Goal: Information Seeking & Learning: Check status

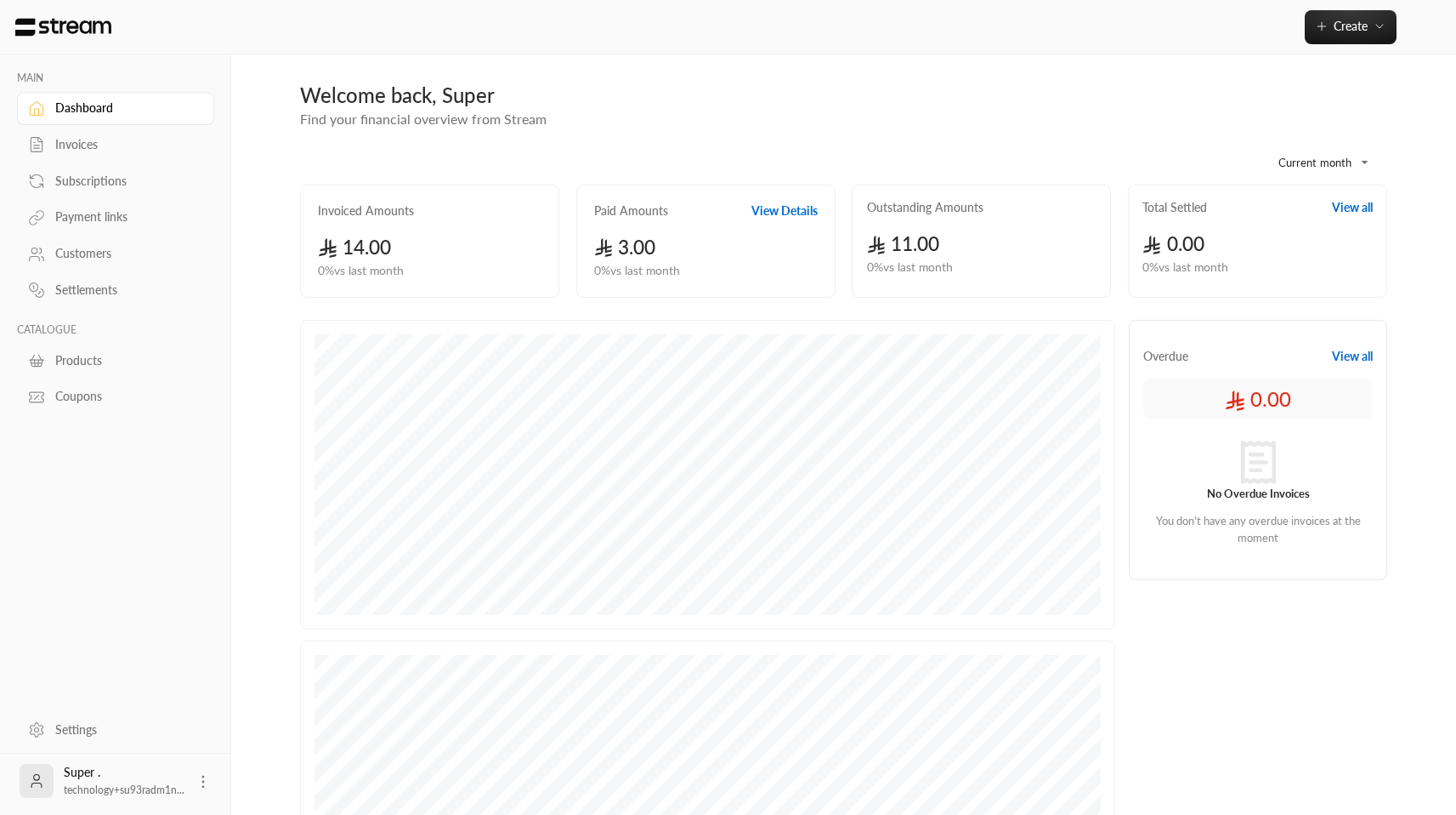
click at [74, 150] on div "Invoices" at bounding box center [124, 145] width 138 height 17
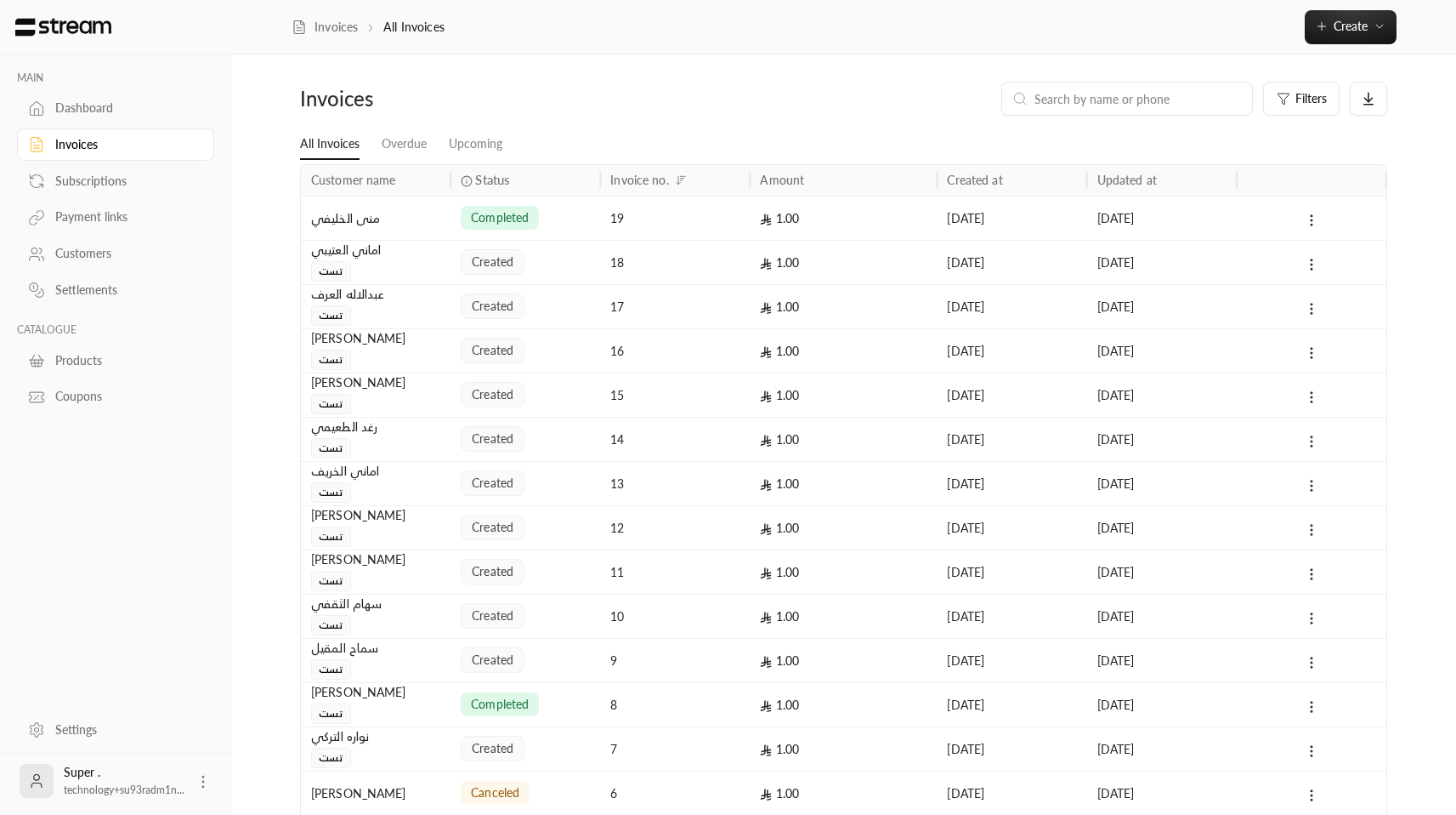
click at [99, 248] on div "Customers" at bounding box center [124, 253] width 138 height 17
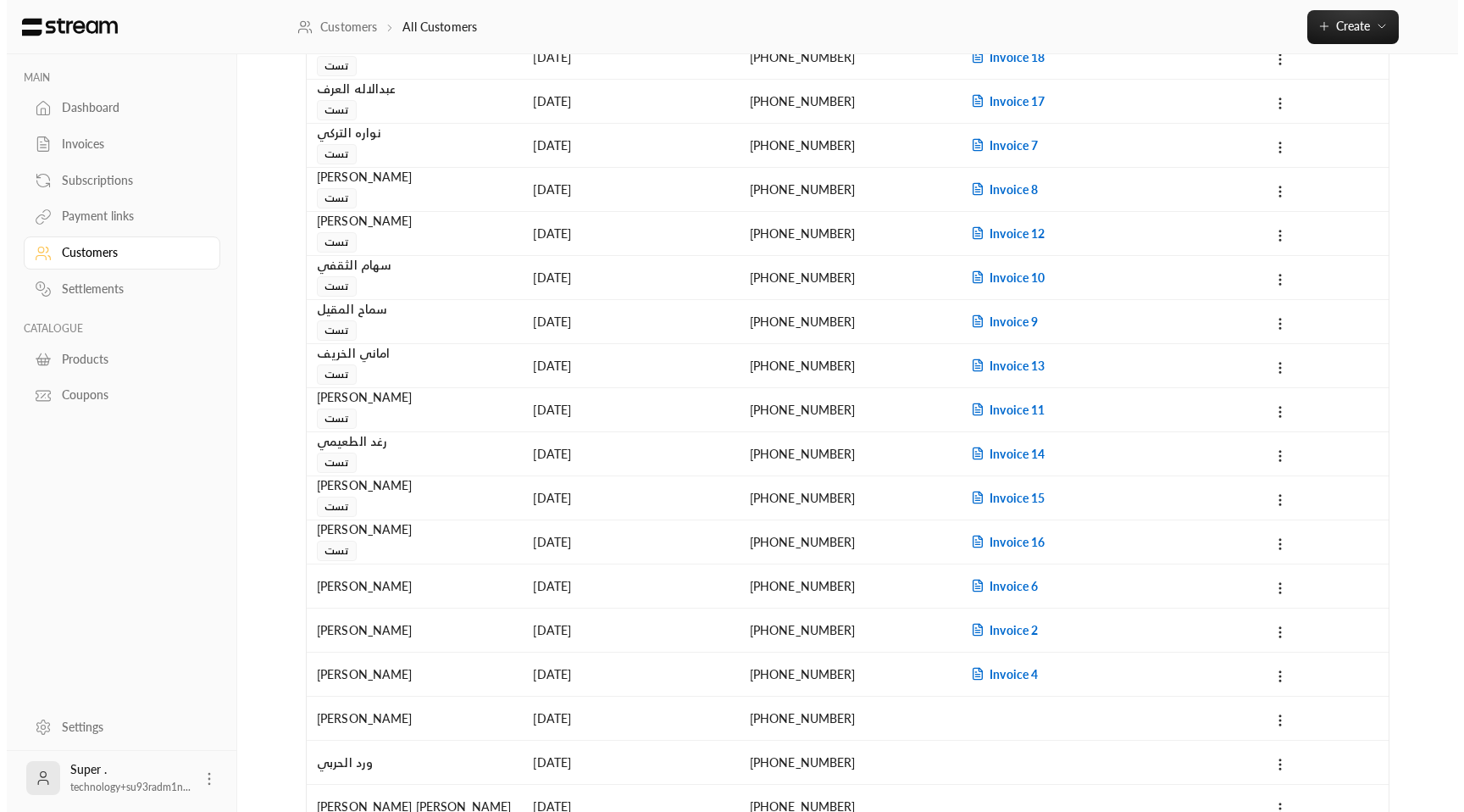
scroll to position [591, 0]
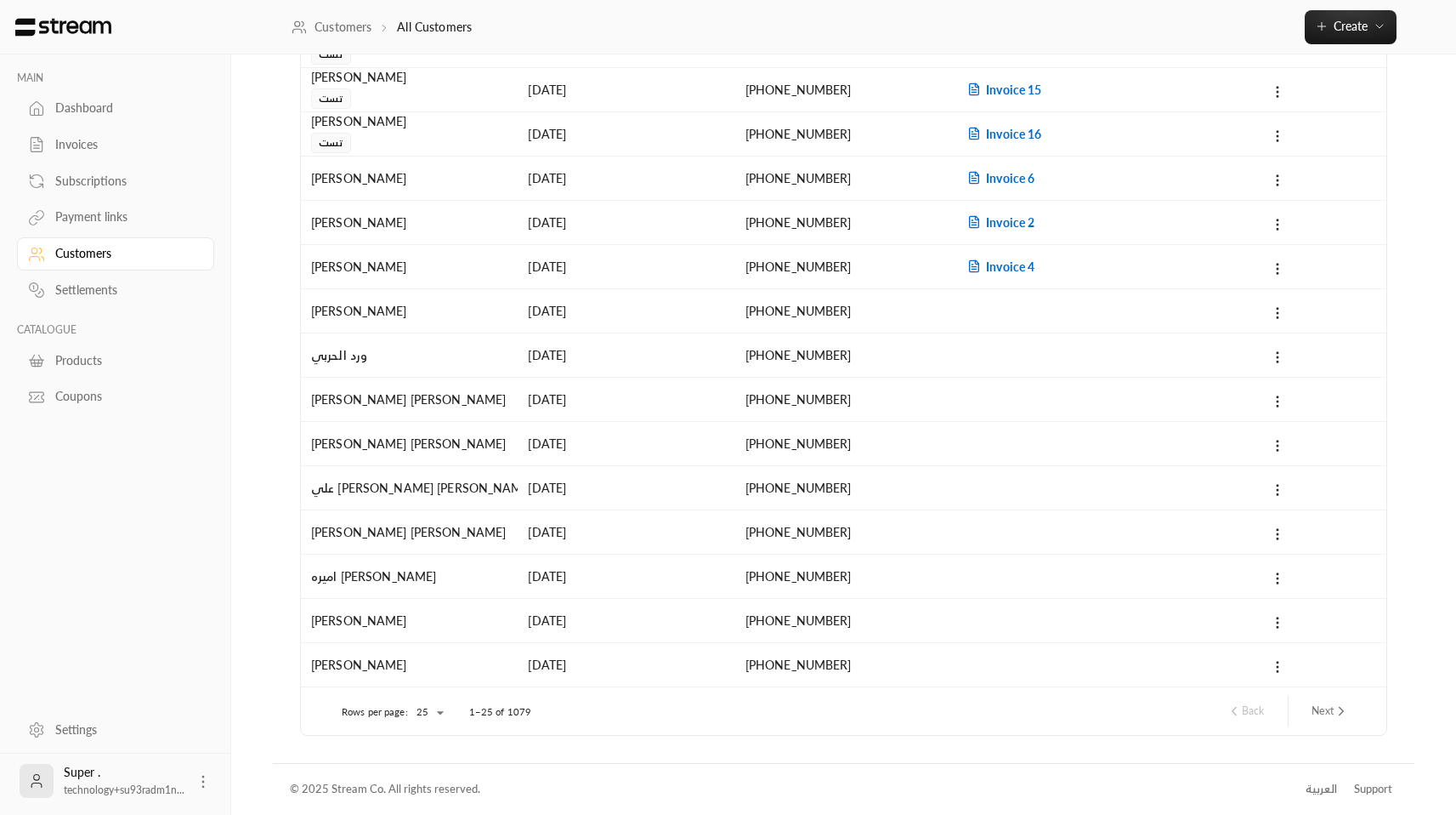
click at [199, 779] on icon at bounding box center [204, 782] width 17 height 17
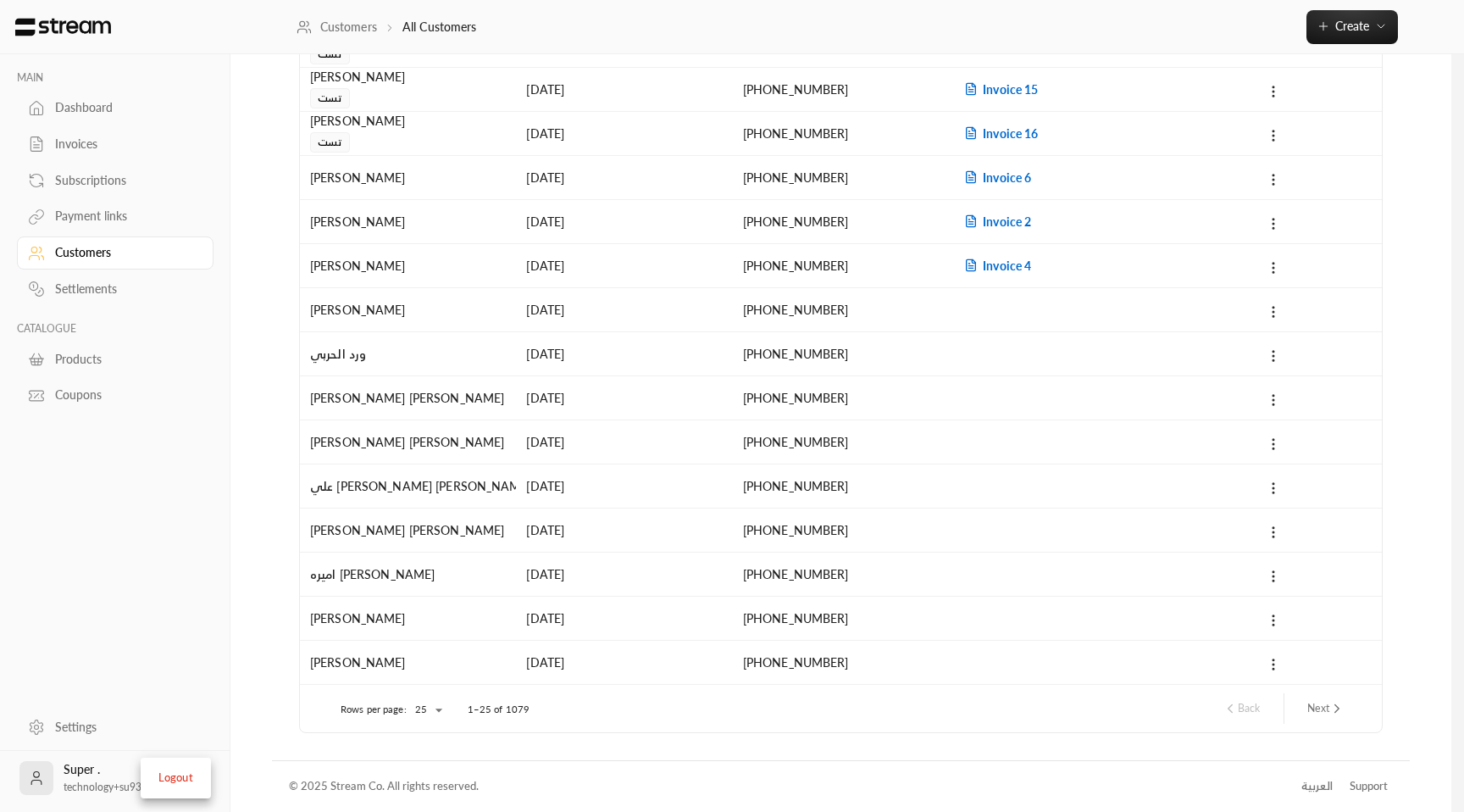
click at [195, 778] on li "Logout" at bounding box center [176, 778] width 62 height 28
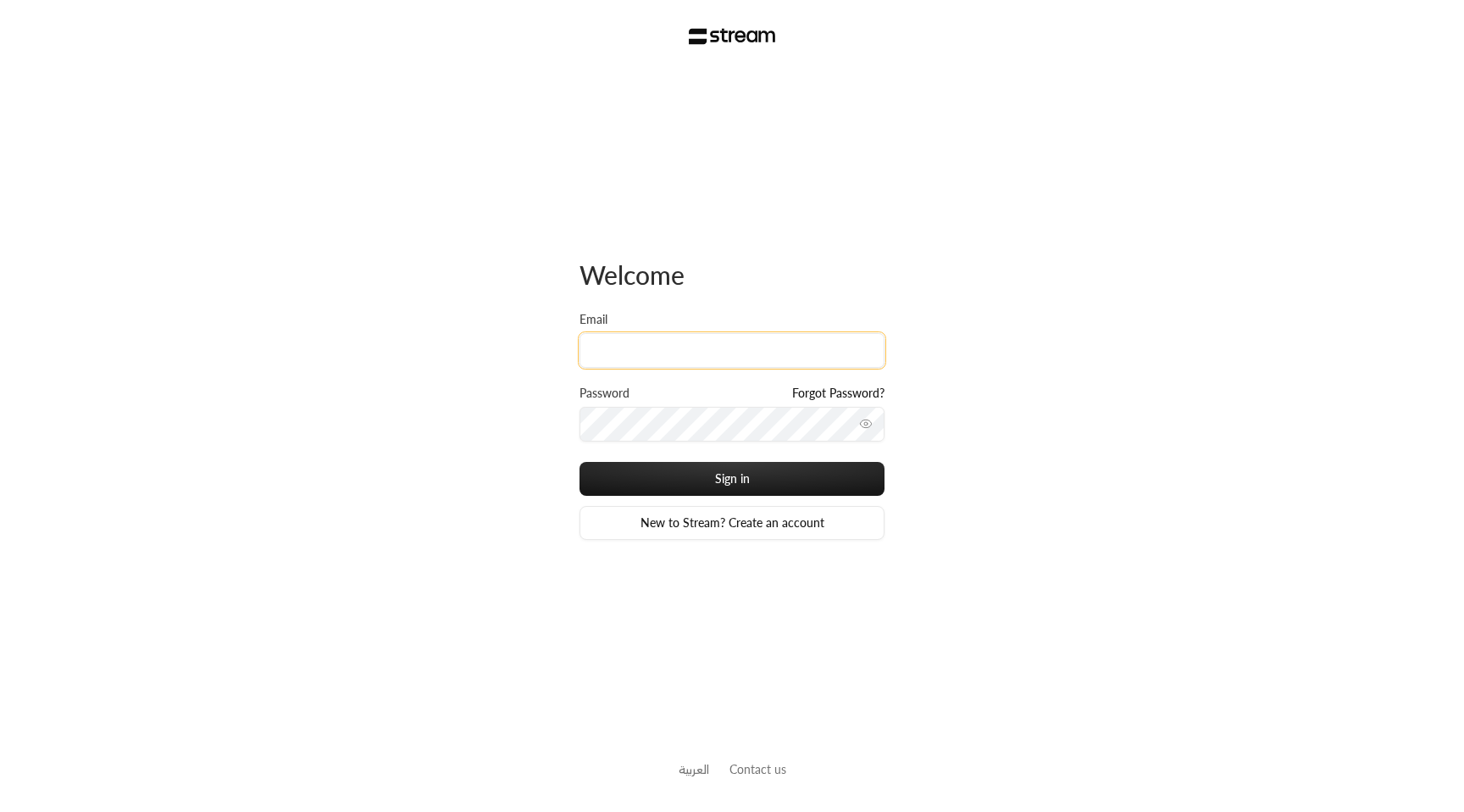
click at [702, 356] on input "Email" at bounding box center [732, 350] width 306 height 35
paste input "technology+su93radm1n_alrowad@streampay.sa"
type input "technology+su93radm1n_alrowad@streampay.sa"
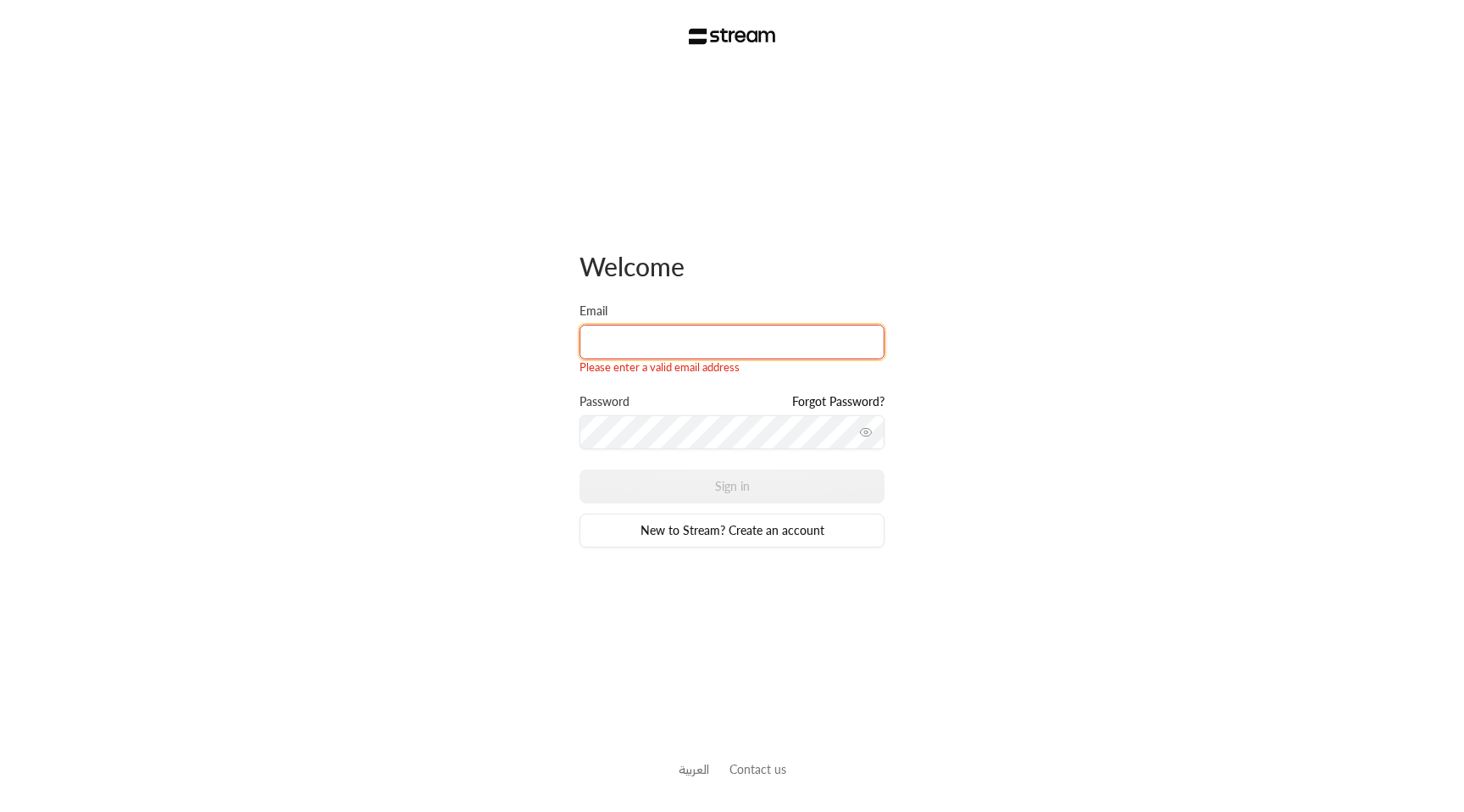
type input "technology+su93radm1n_alrowad@streampay.sa"
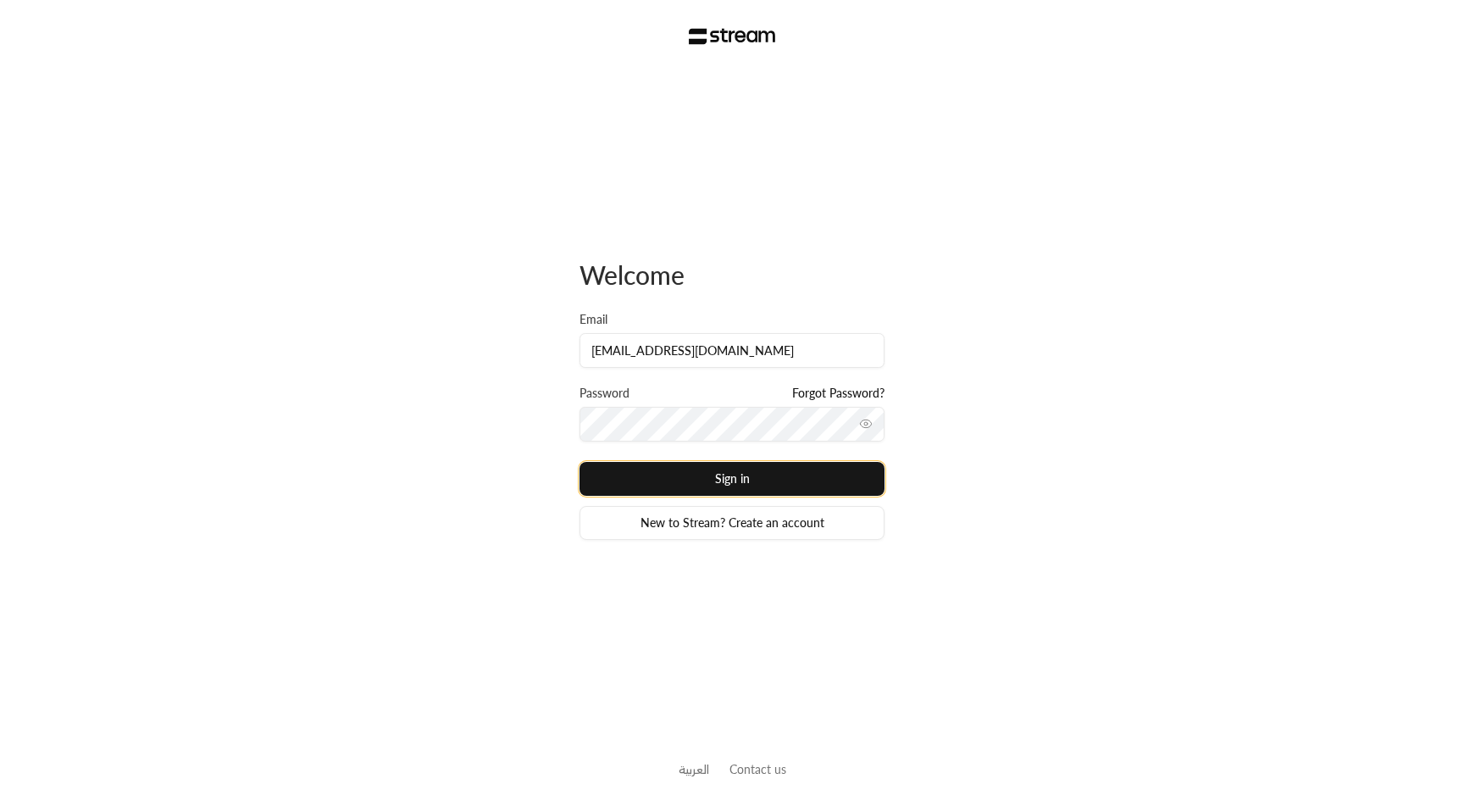
click at [715, 489] on button "Sign in" at bounding box center [732, 479] width 306 height 34
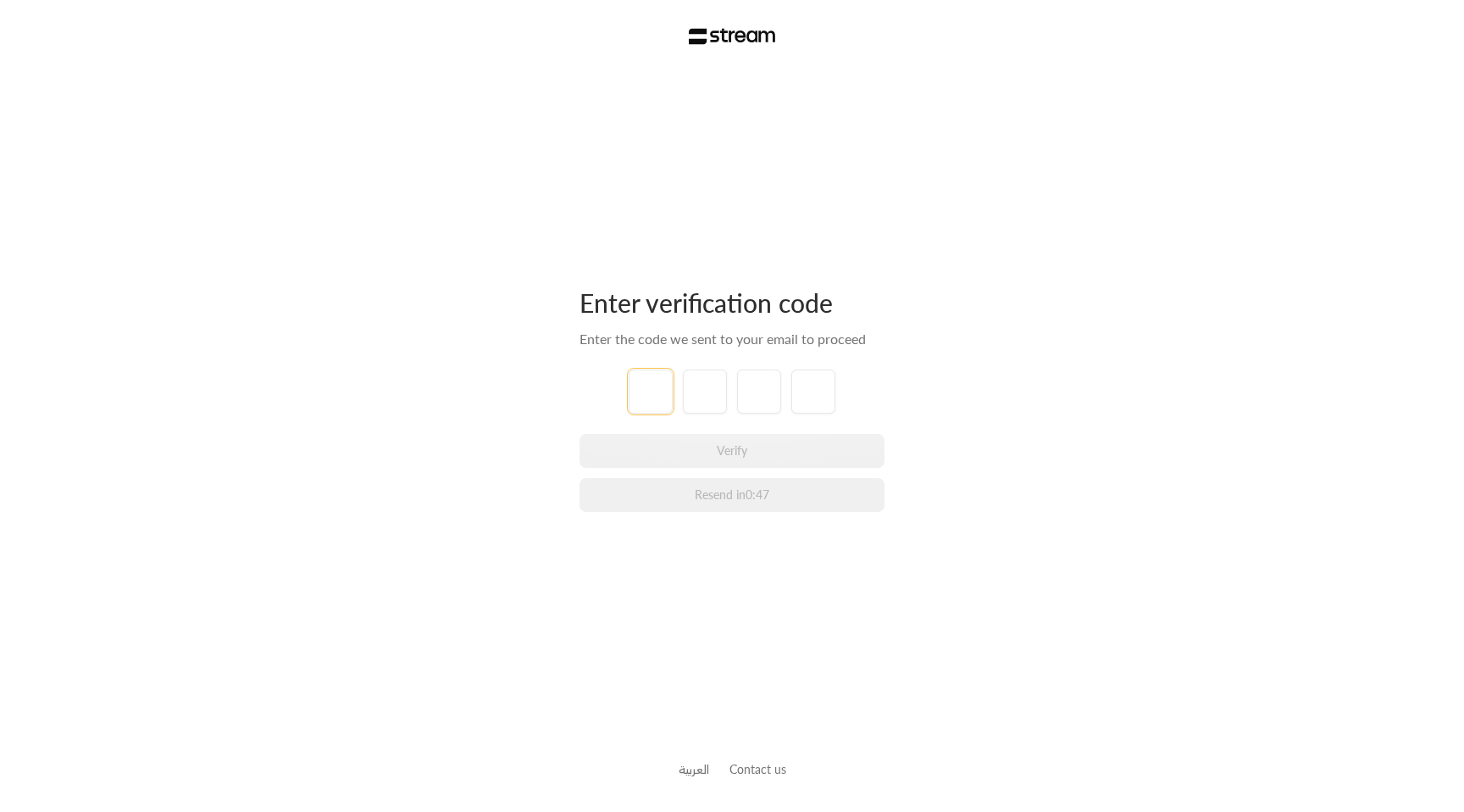
paste input "7"
type input "7"
type input "6"
type input "8"
type input "4"
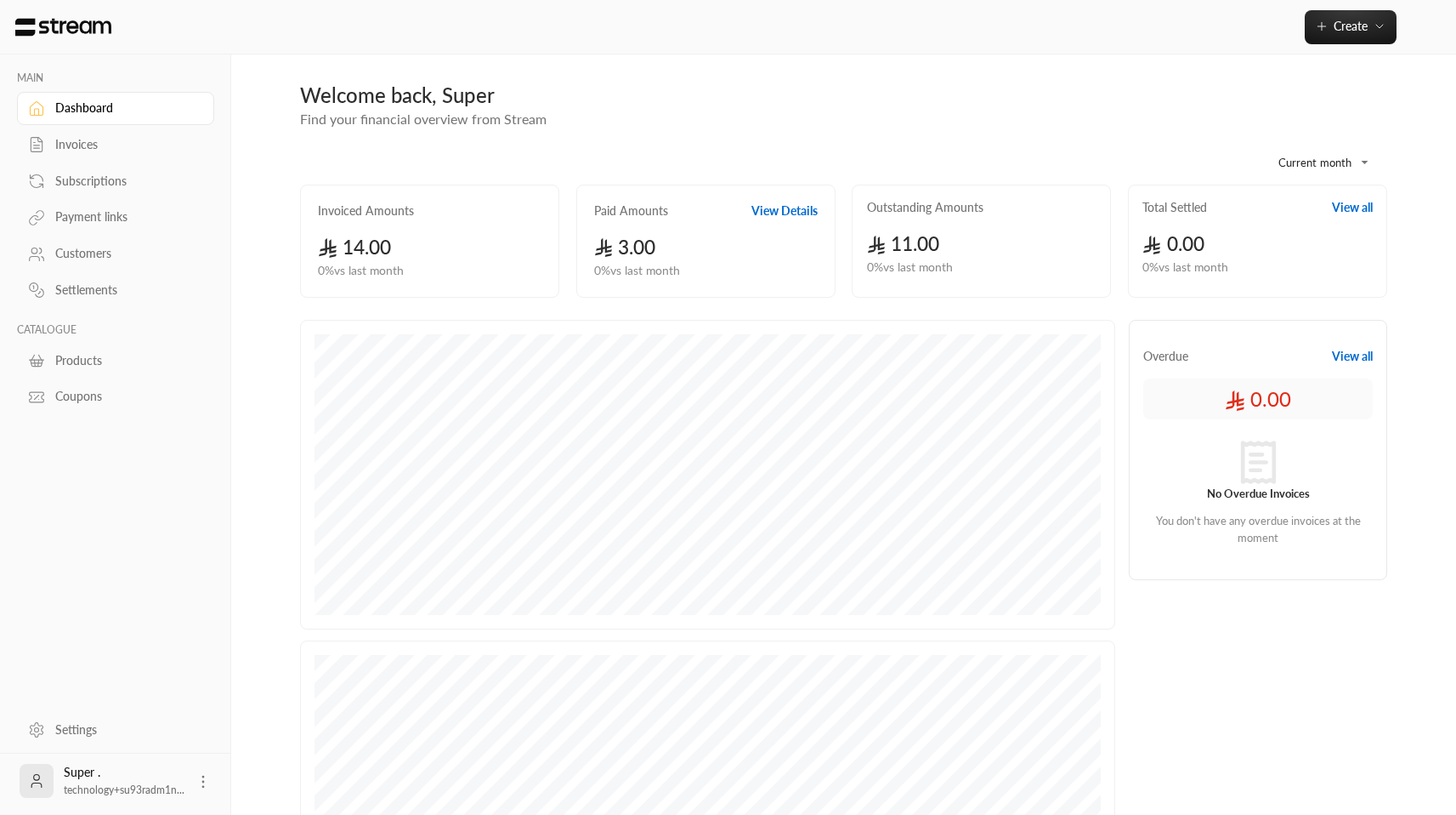
click at [122, 141] on div "Invoices" at bounding box center [124, 145] width 138 height 17
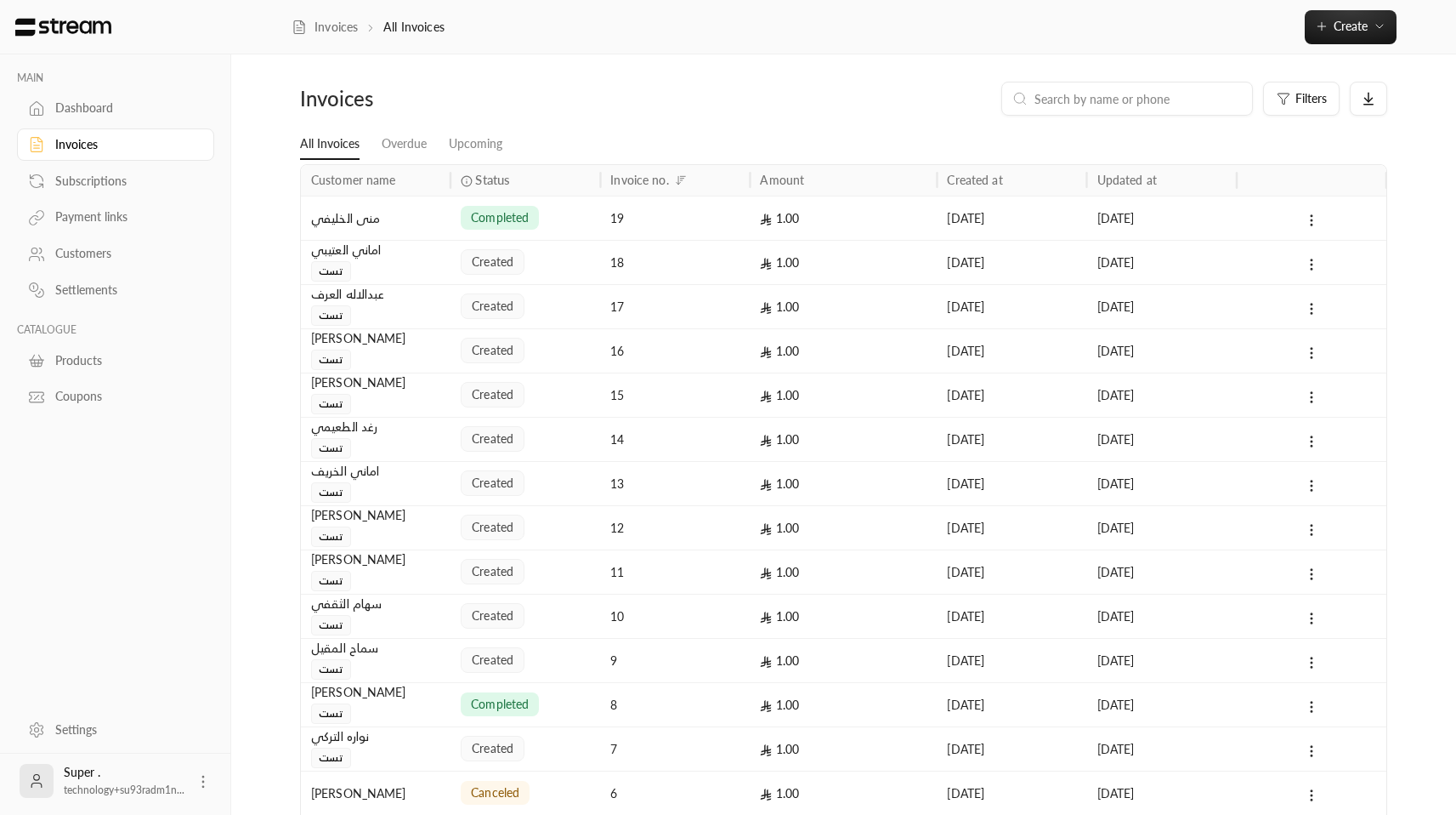
click at [132, 148] on div "Invoices" at bounding box center [124, 145] width 138 height 17
click at [104, 145] on div "Invoices" at bounding box center [124, 145] width 138 height 17
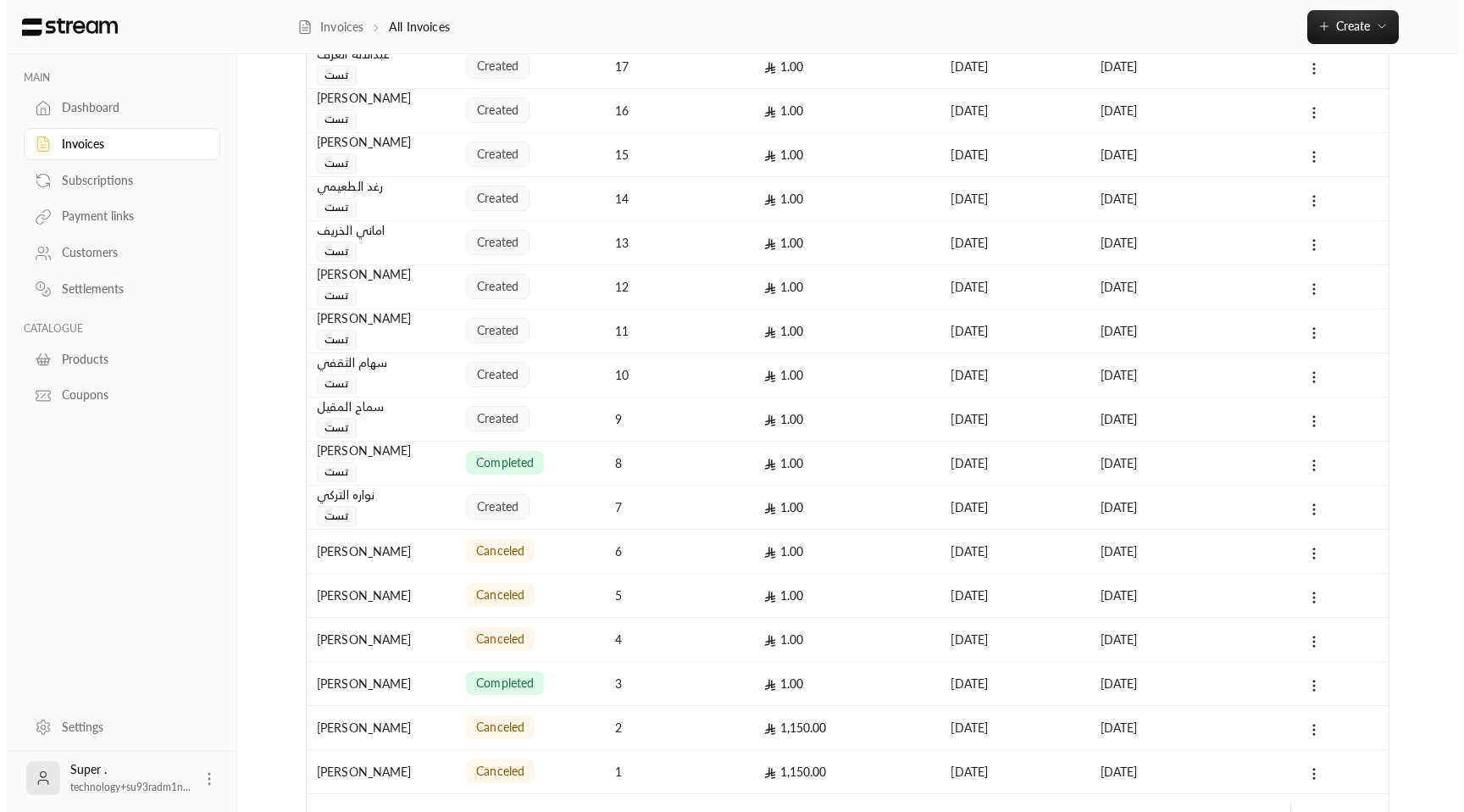
scroll to position [347, 0]
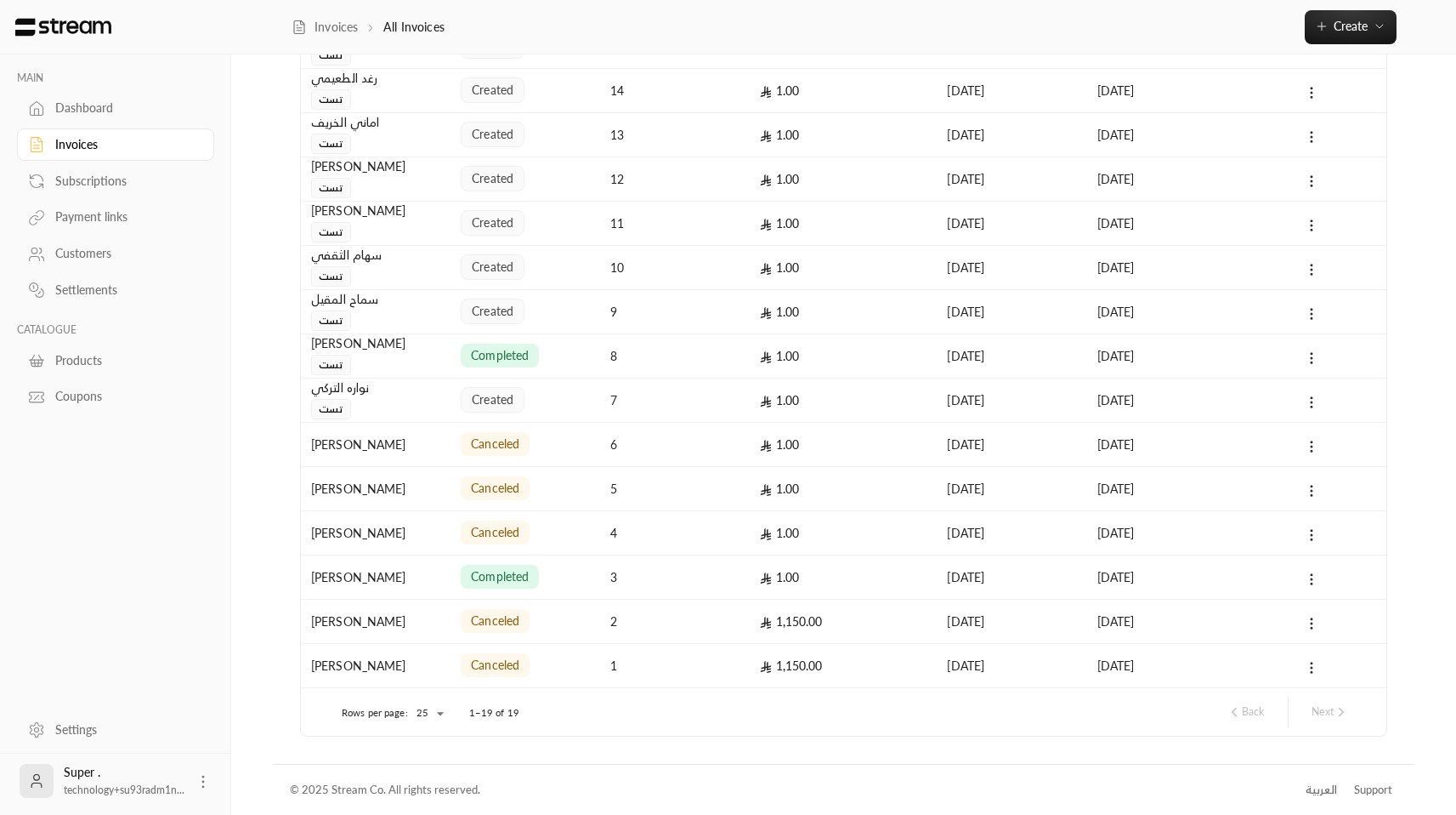
click at [443, 466] on body "MAIN Dashboard Invoices Subscriptions Payment links Customers Settlements CATAL…" at bounding box center [728, 59] width 1456 height 815
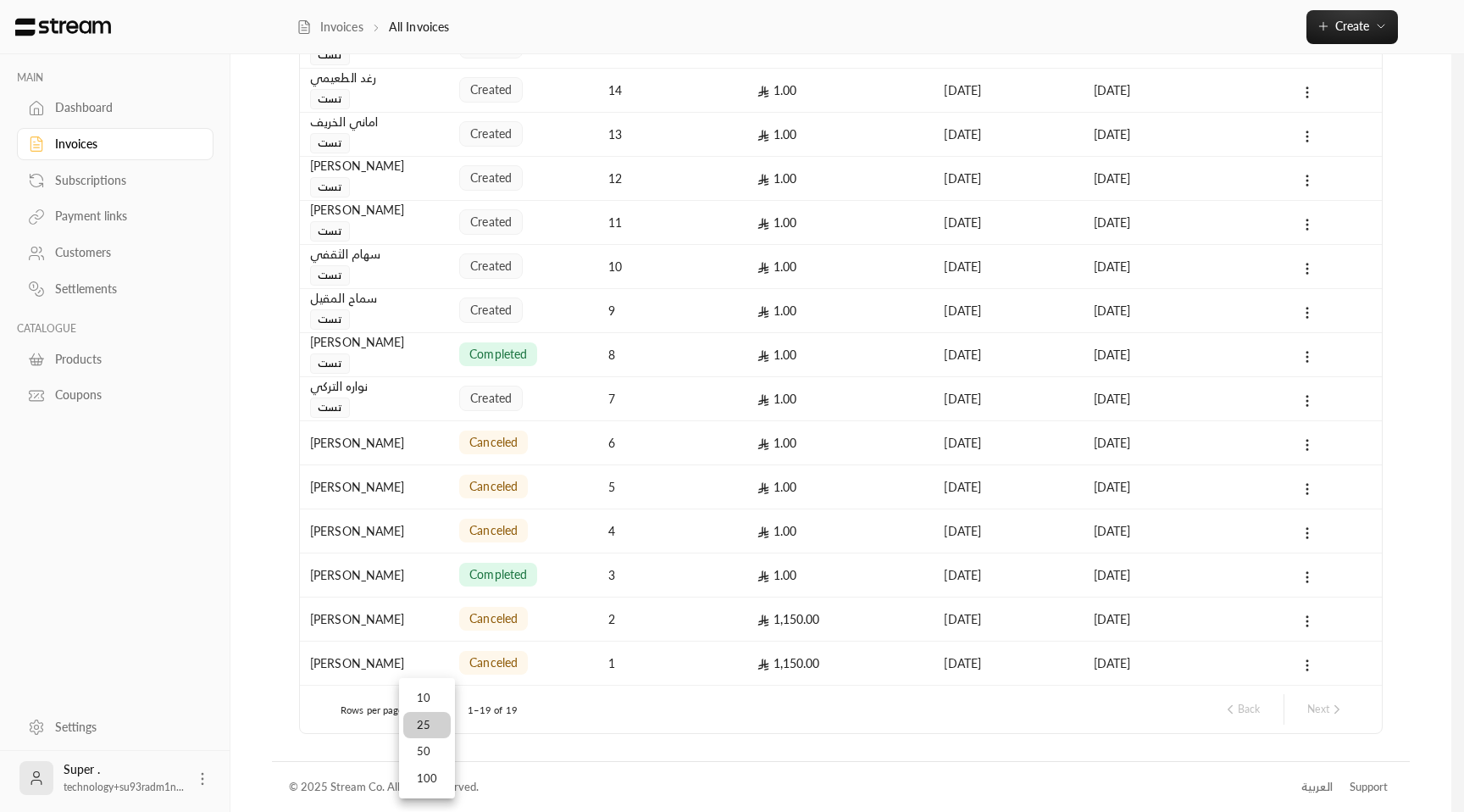
click at [438, 778] on li "100" at bounding box center [427, 778] width 47 height 28
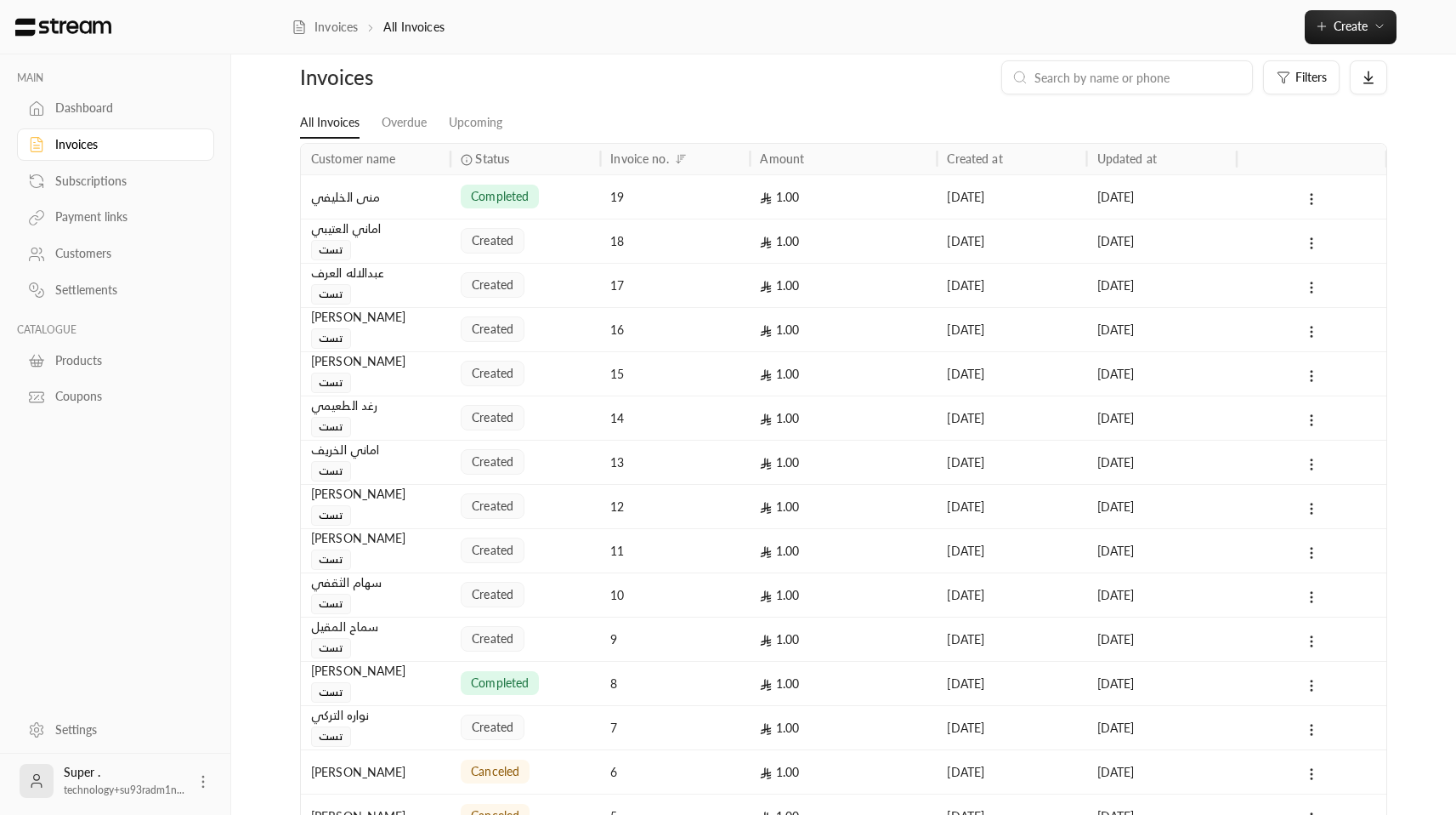
scroll to position [0, 0]
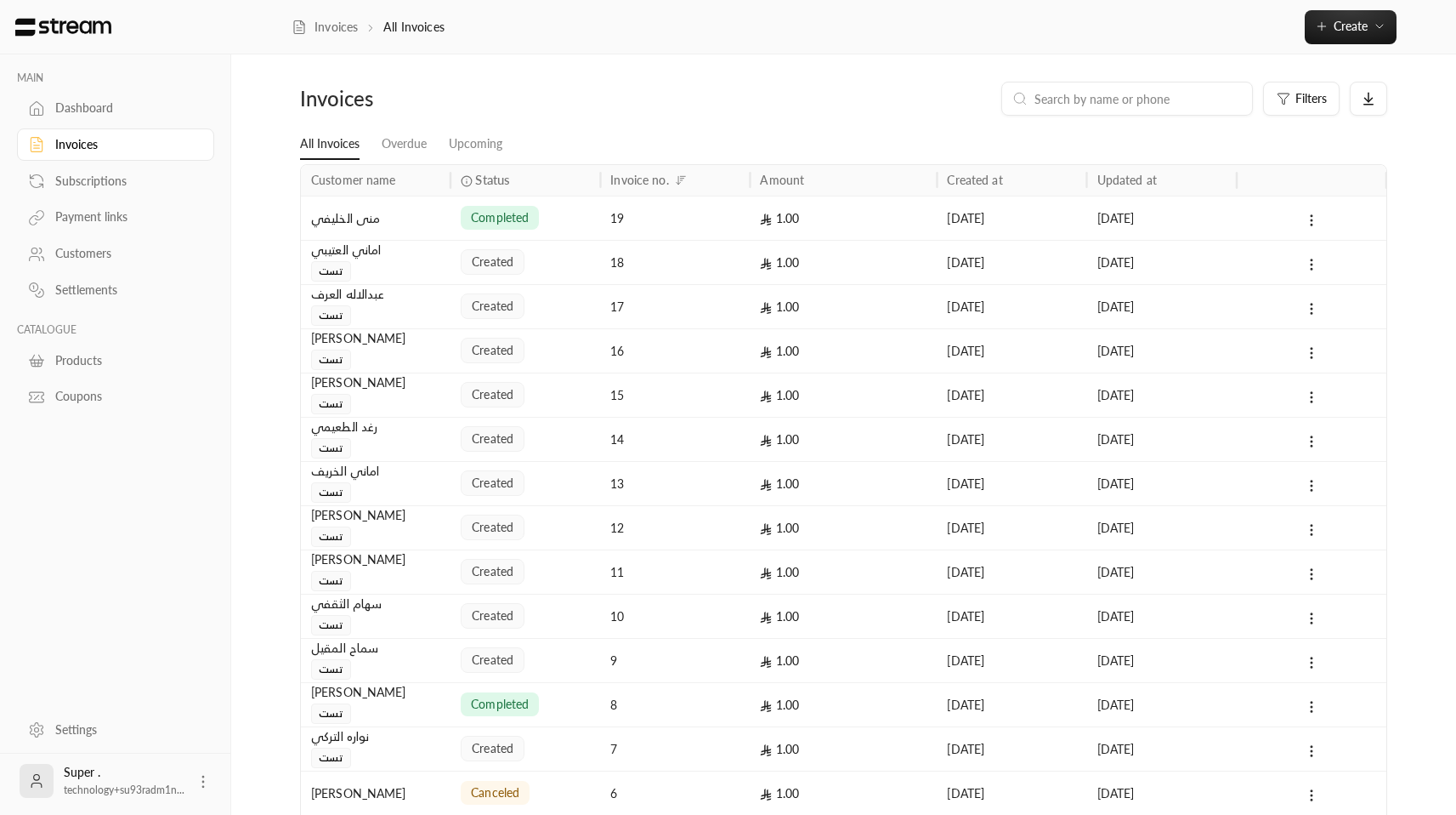
click at [75, 724] on div "Settings" at bounding box center [124, 729] width 138 height 17
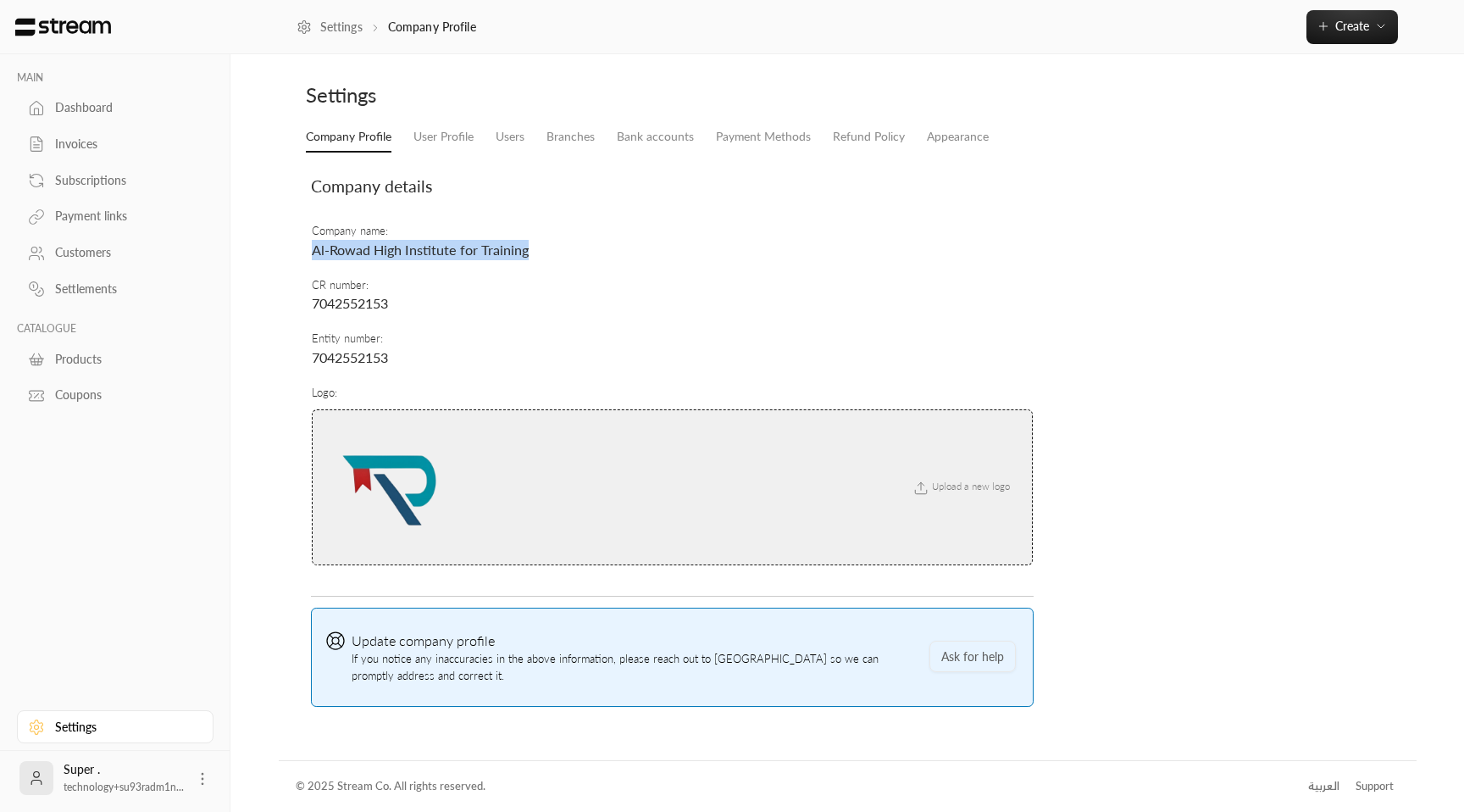
drag, startPoint x: 521, startPoint y: 255, endPoint x: 314, endPoint y: 246, distance: 207.2
click at [314, 246] on td "Company name : Al-Rowad High Institute for Training" at bounding box center [673, 242] width 723 height 53
copy span "Al-Rowad High Institute for Training"
click at [107, 141] on div "Invoices" at bounding box center [123, 144] width 138 height 17
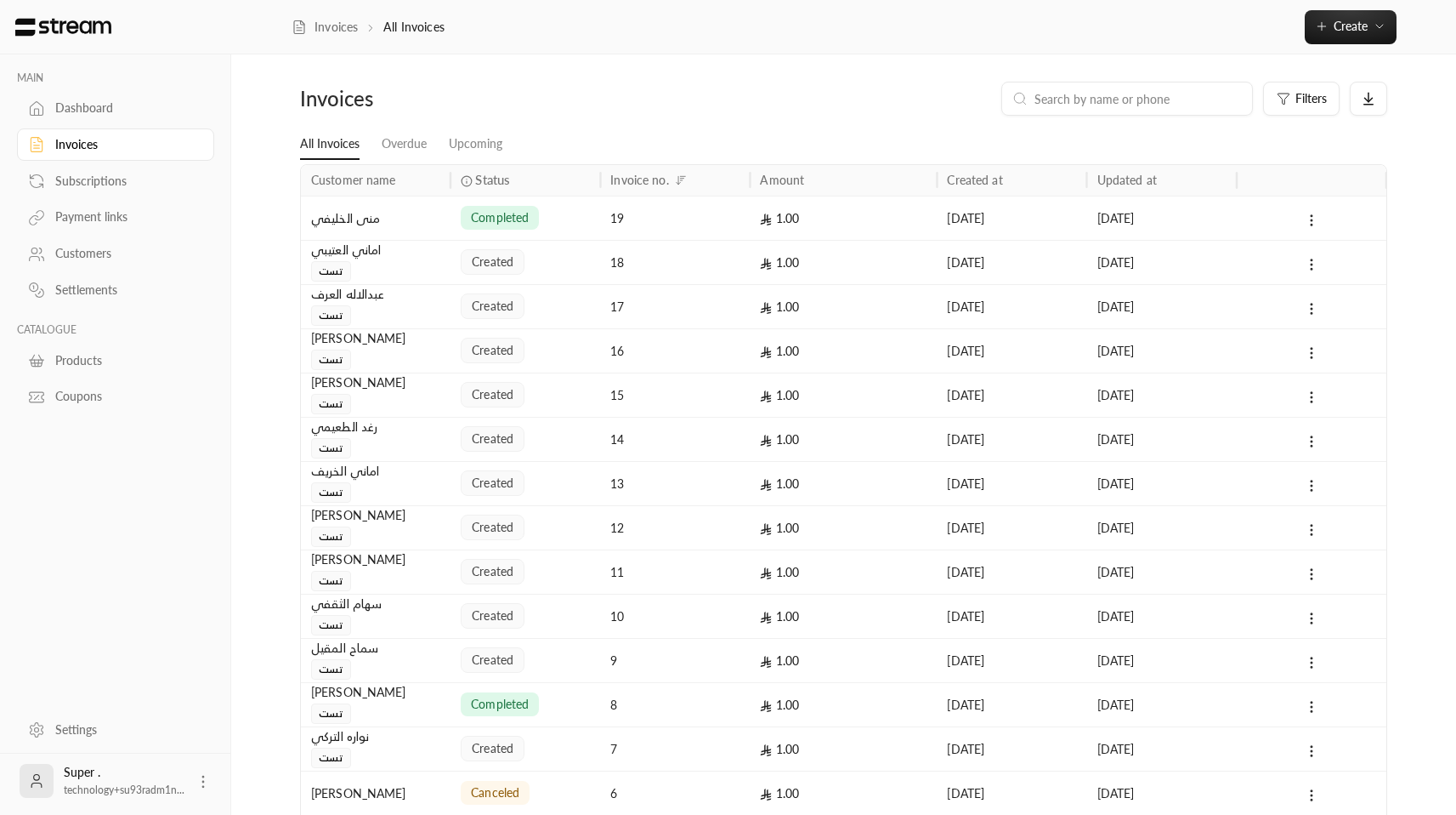
click at [637, 227] on div "19" at bounding box center [675, 218] width 129 height 44
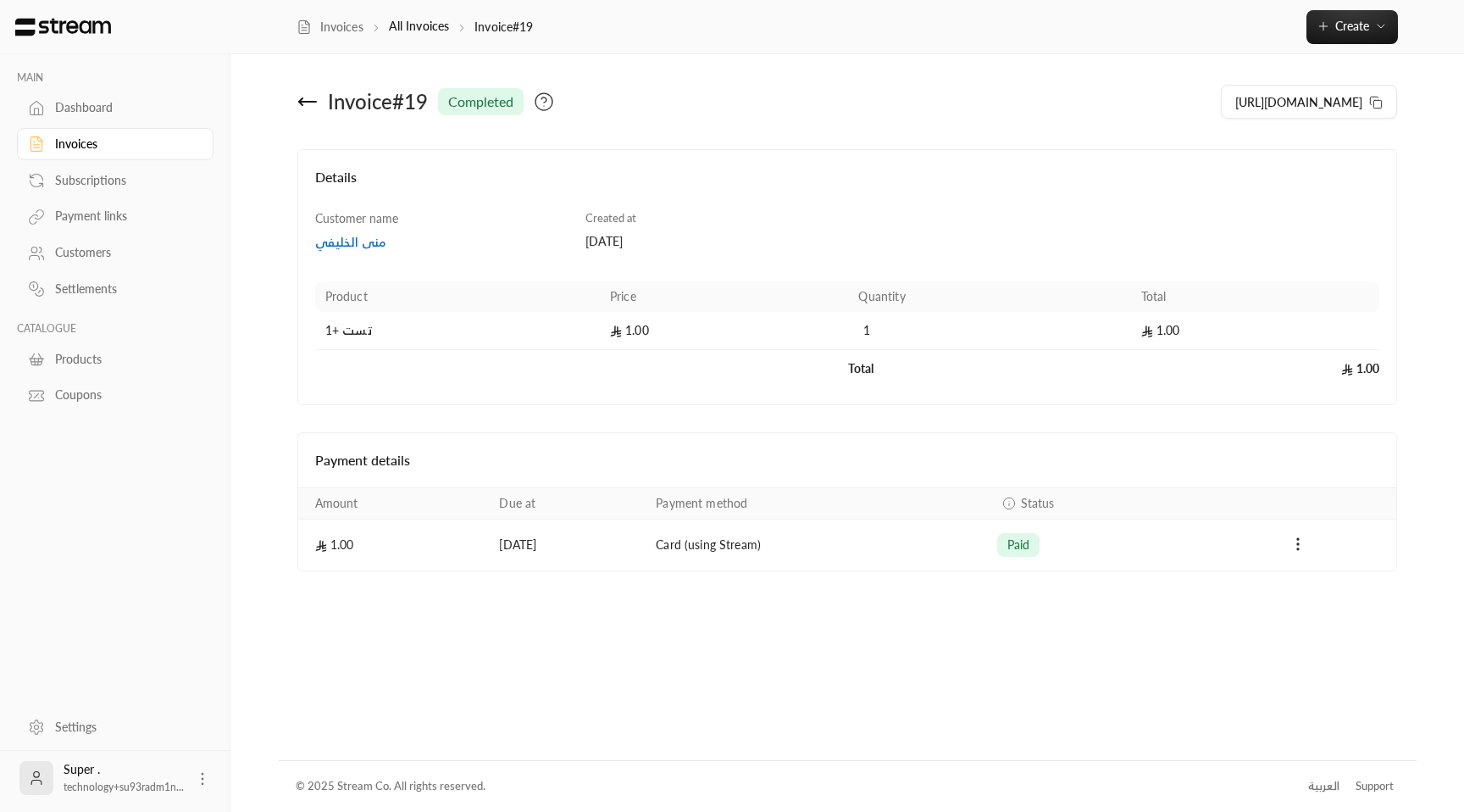
click at [304, 107] on icon at bounding box center [306, 101] width 20 height 20
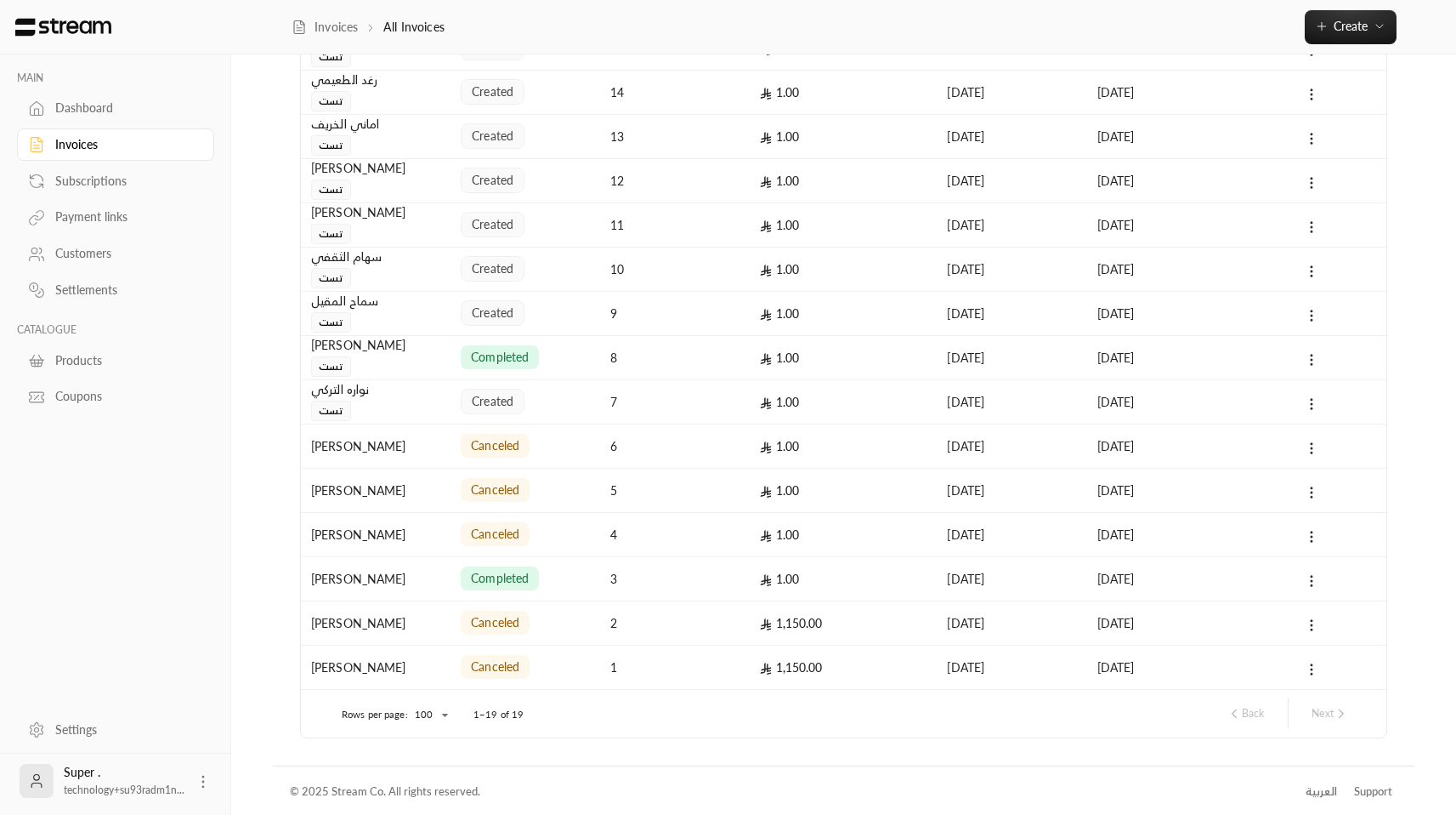
scroll to position [348, 0]
click at [113, 258] on div "Customers" at bounding box center [124, 253] width 138 height 17
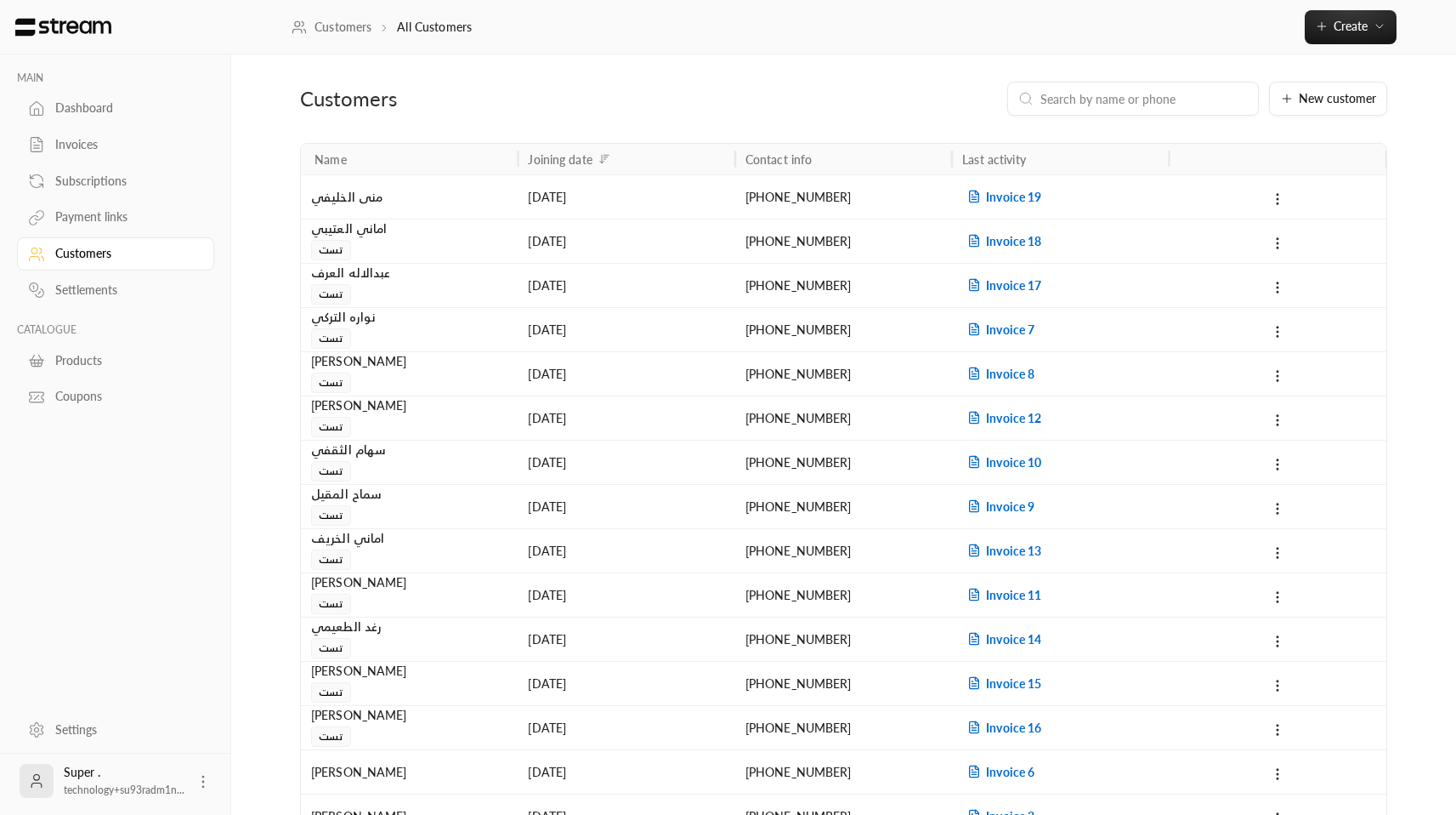
scroll to position [593, 0]
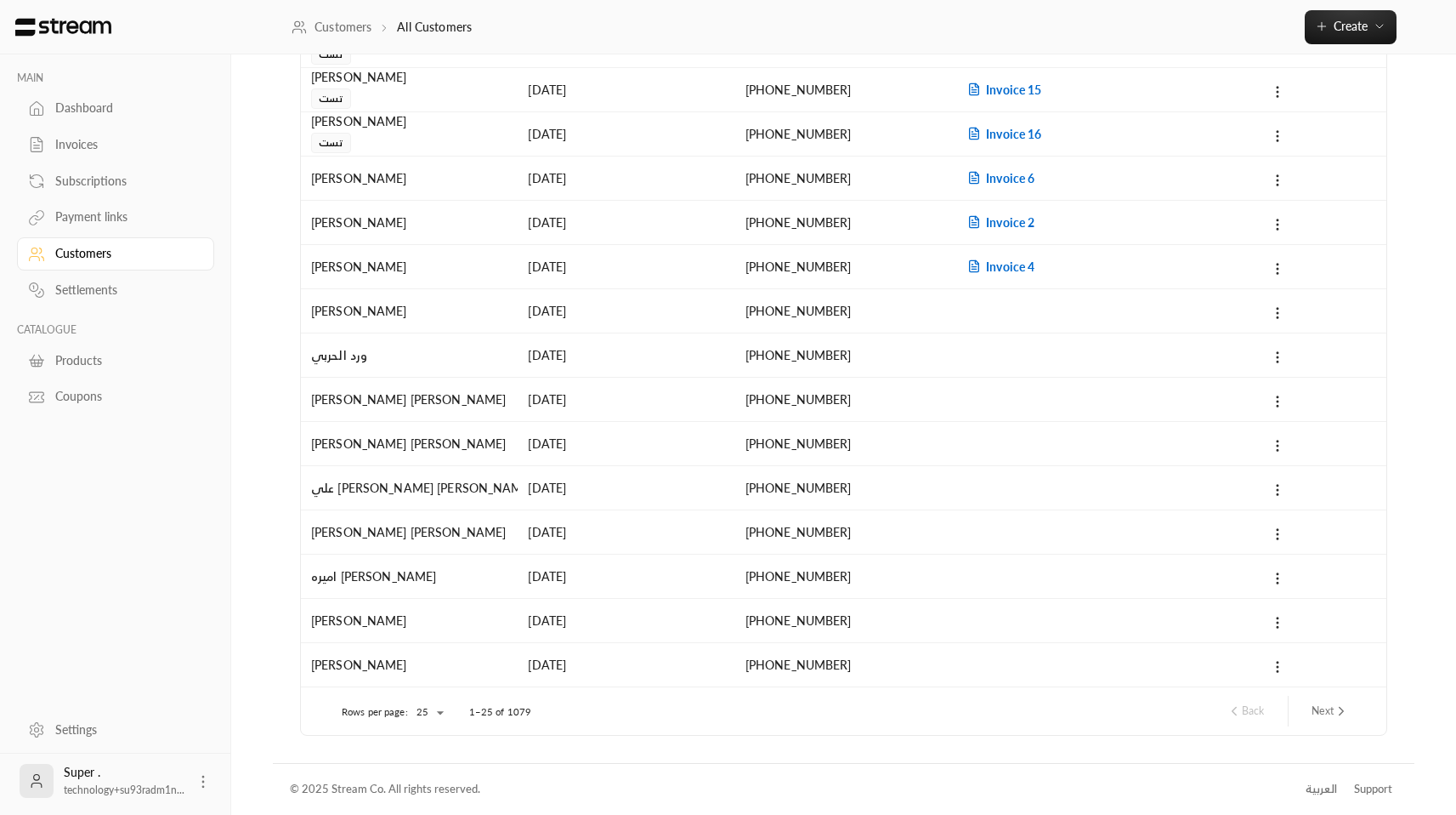
click at [78, 146] on div "Invoices" at bounding box center [124, 145] width 138 height 17
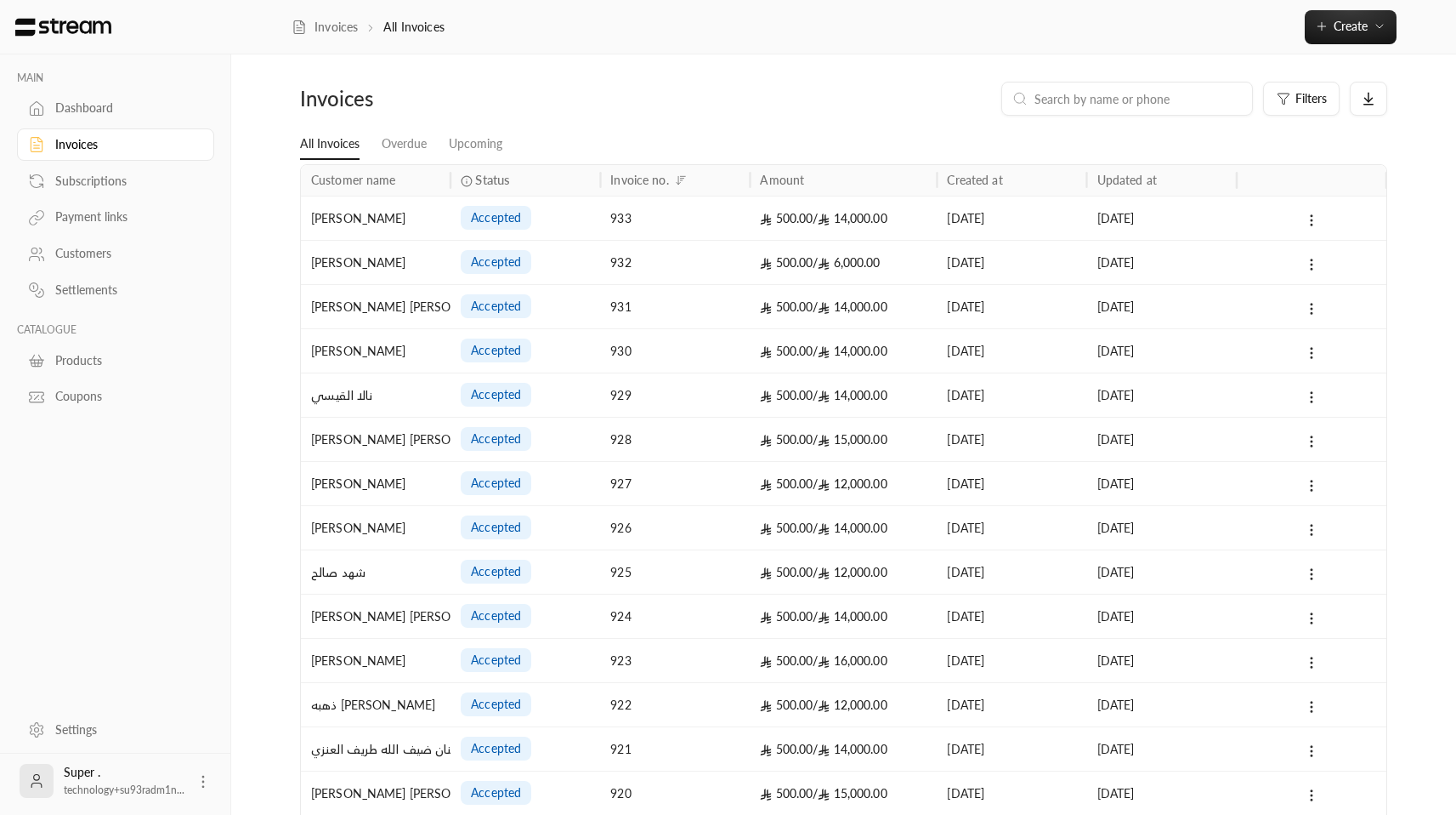
click at [718, 223] on div "933" at bounding box center [675, 218] width 129 height 44
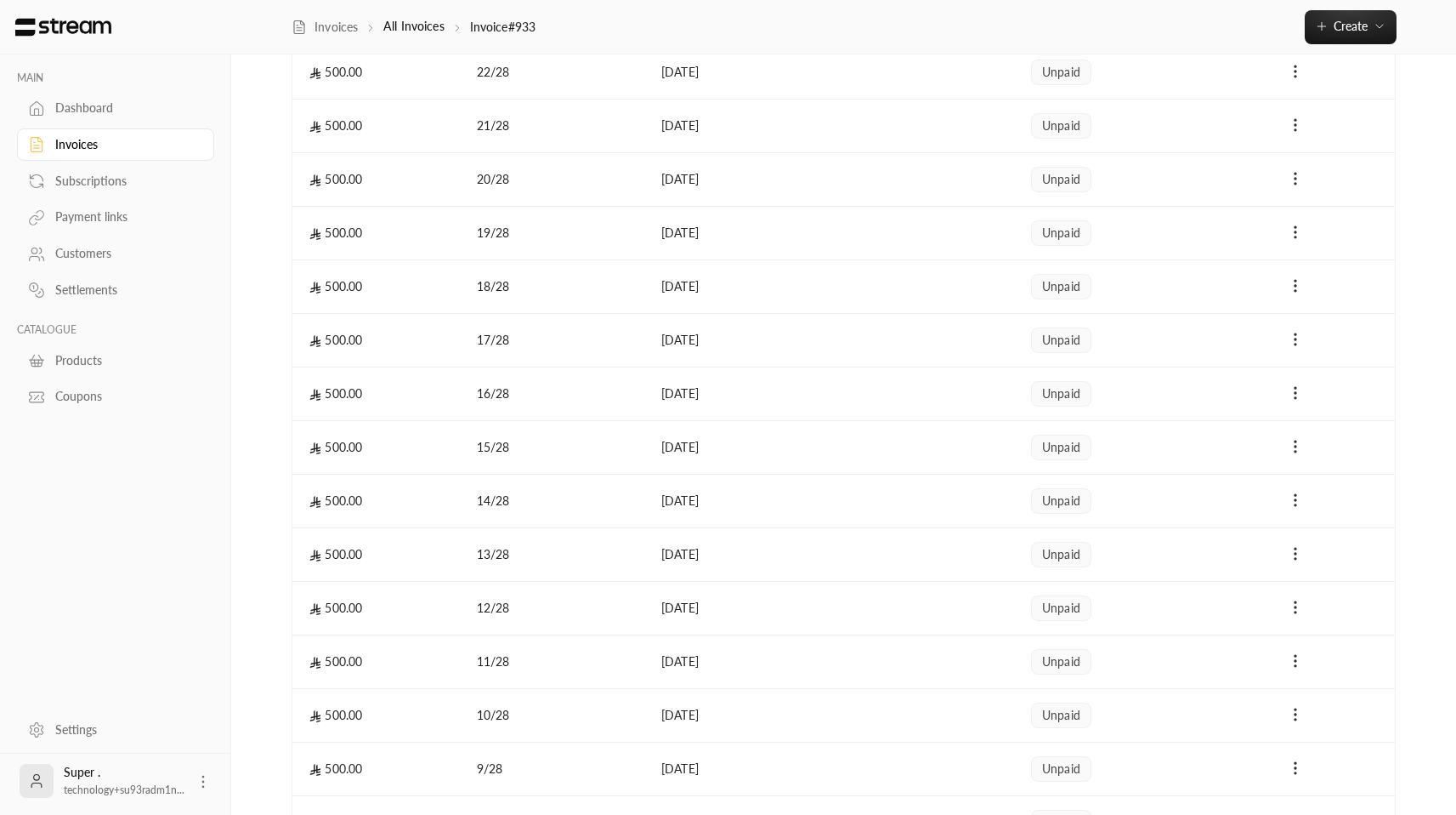
scroll to position [1284, 0]
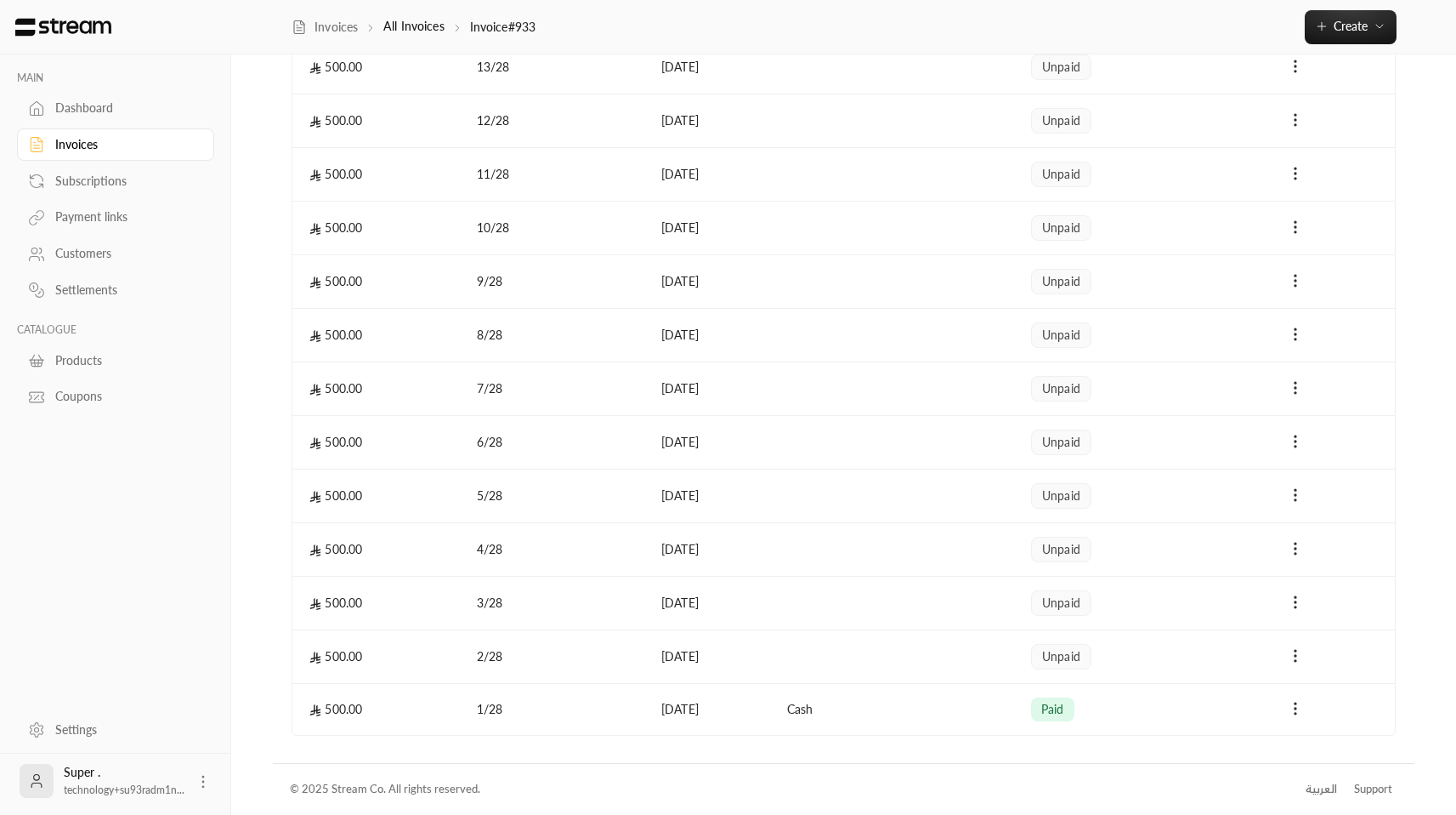
drag, startPoint x: 108, startPoint y: 139, endPoint x: 151, endPoint y: 176, distance: 56.7
click at [108, 139] on div "Invoices" at bounding box center [124, 145] width 138 height 17
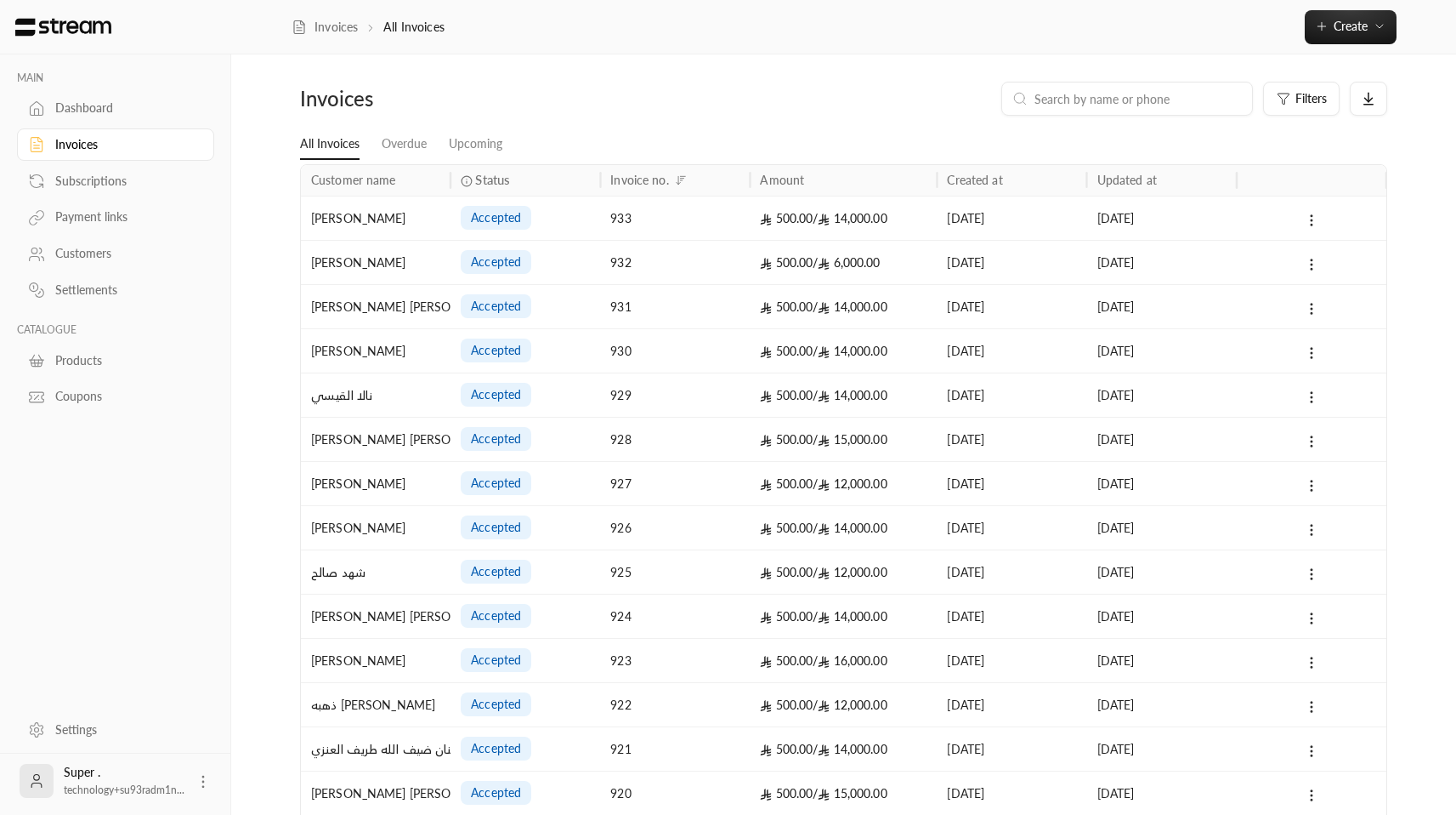
drag, startPoint x: 649, startPoint y: 259, endPoint x: 649, endPoint y: 314, distance: 55.0
click at [649, 259] on div "932" at bounding box center [675, 263] width 129 height 44
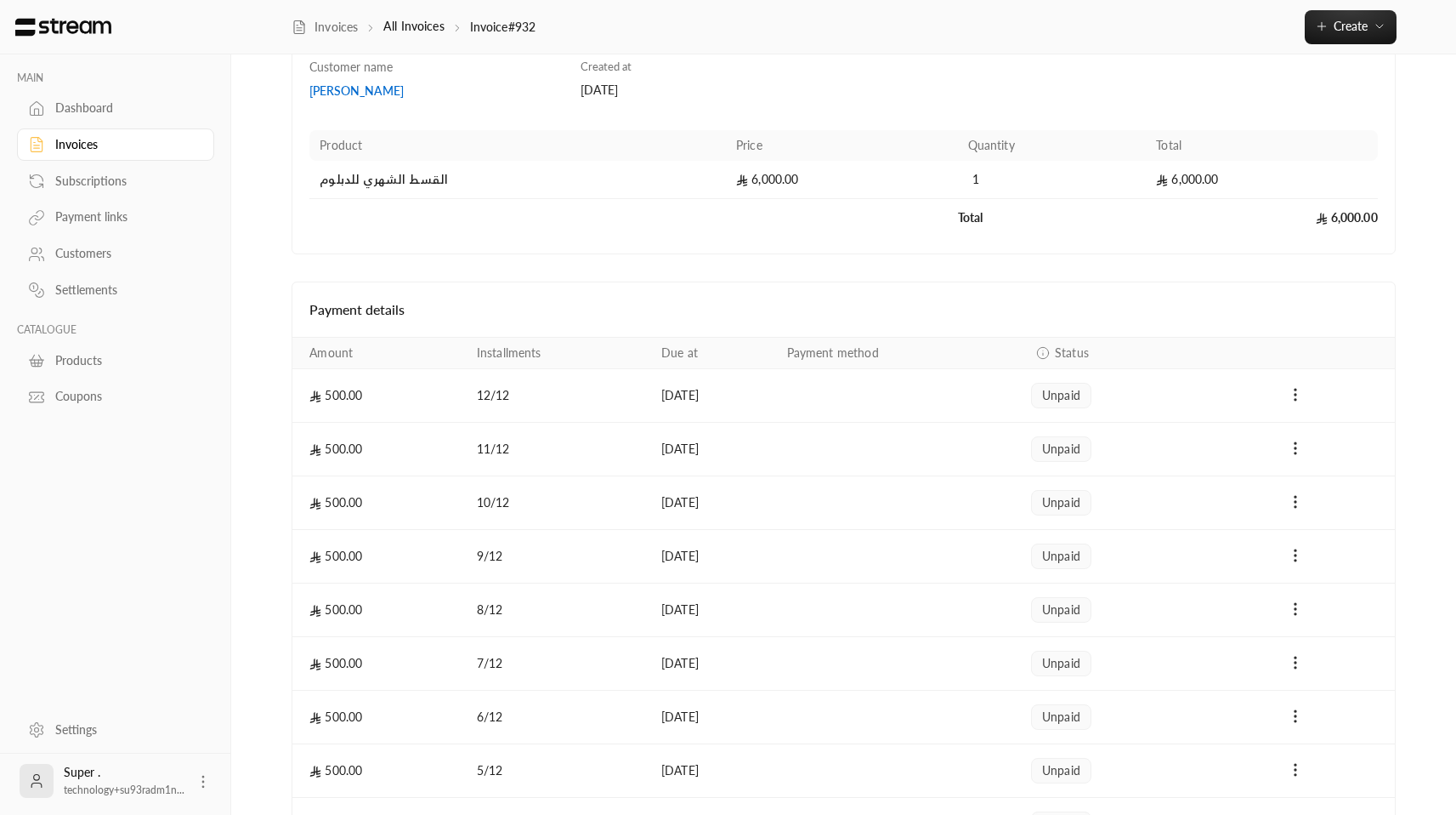
scroll to position [427, 0]
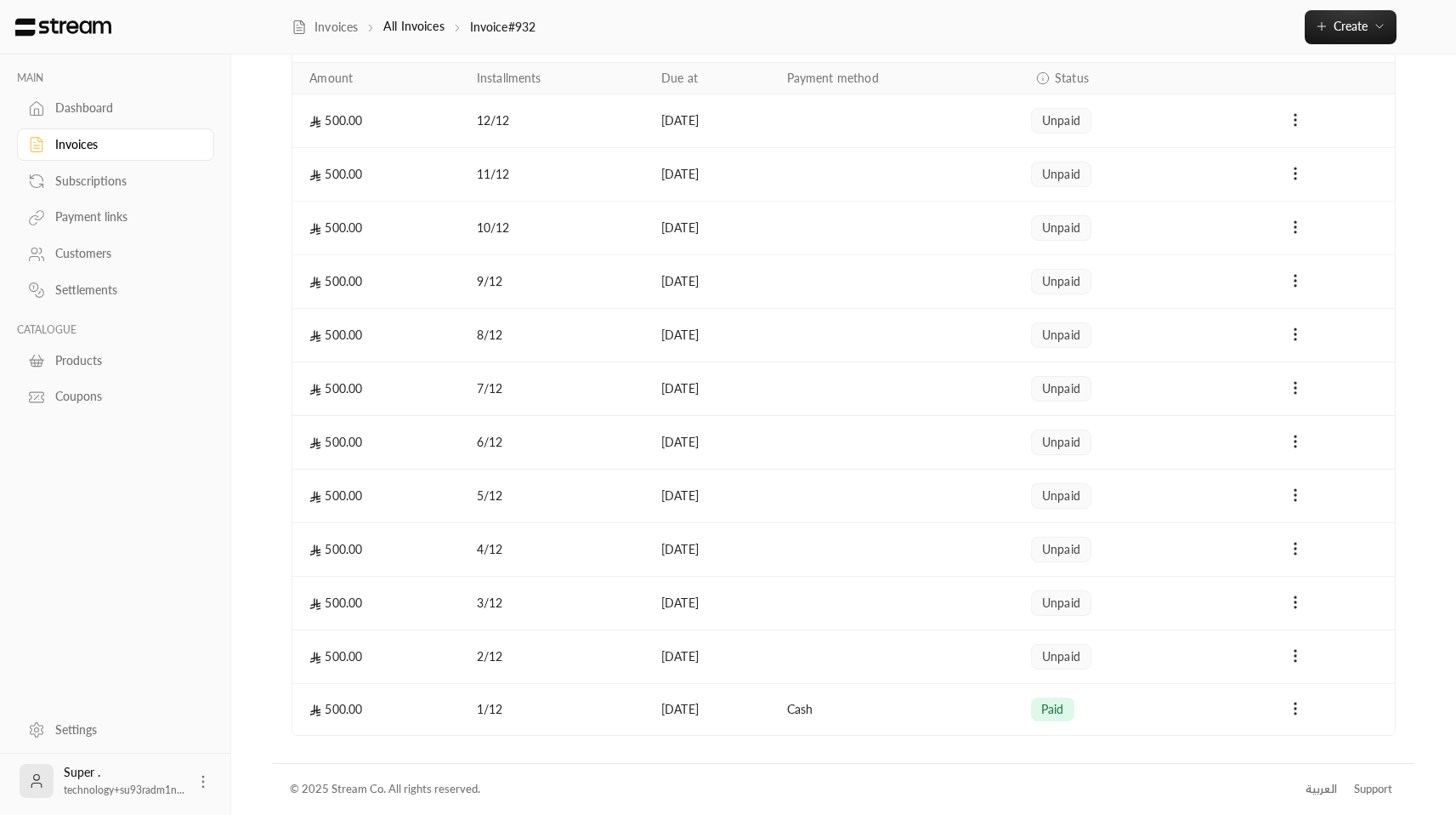
click at [121, 150] on div "Invoices" at bounding box center [124, 145] width 138 height 17
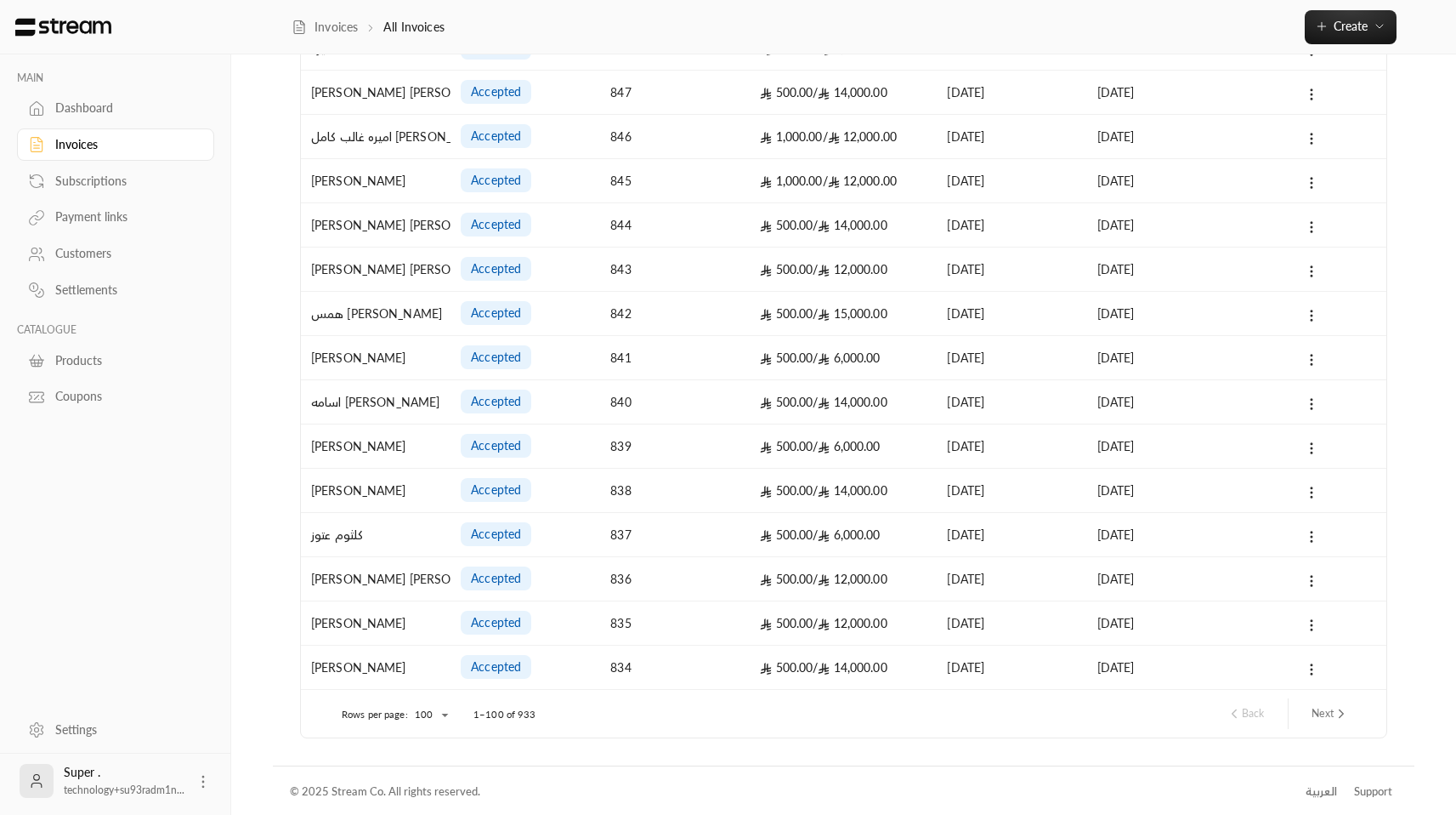
scroll to position [3930, 0]
click at [1327, 708] on button "Next" at bounding box center [1330, 711] width 51 height 29
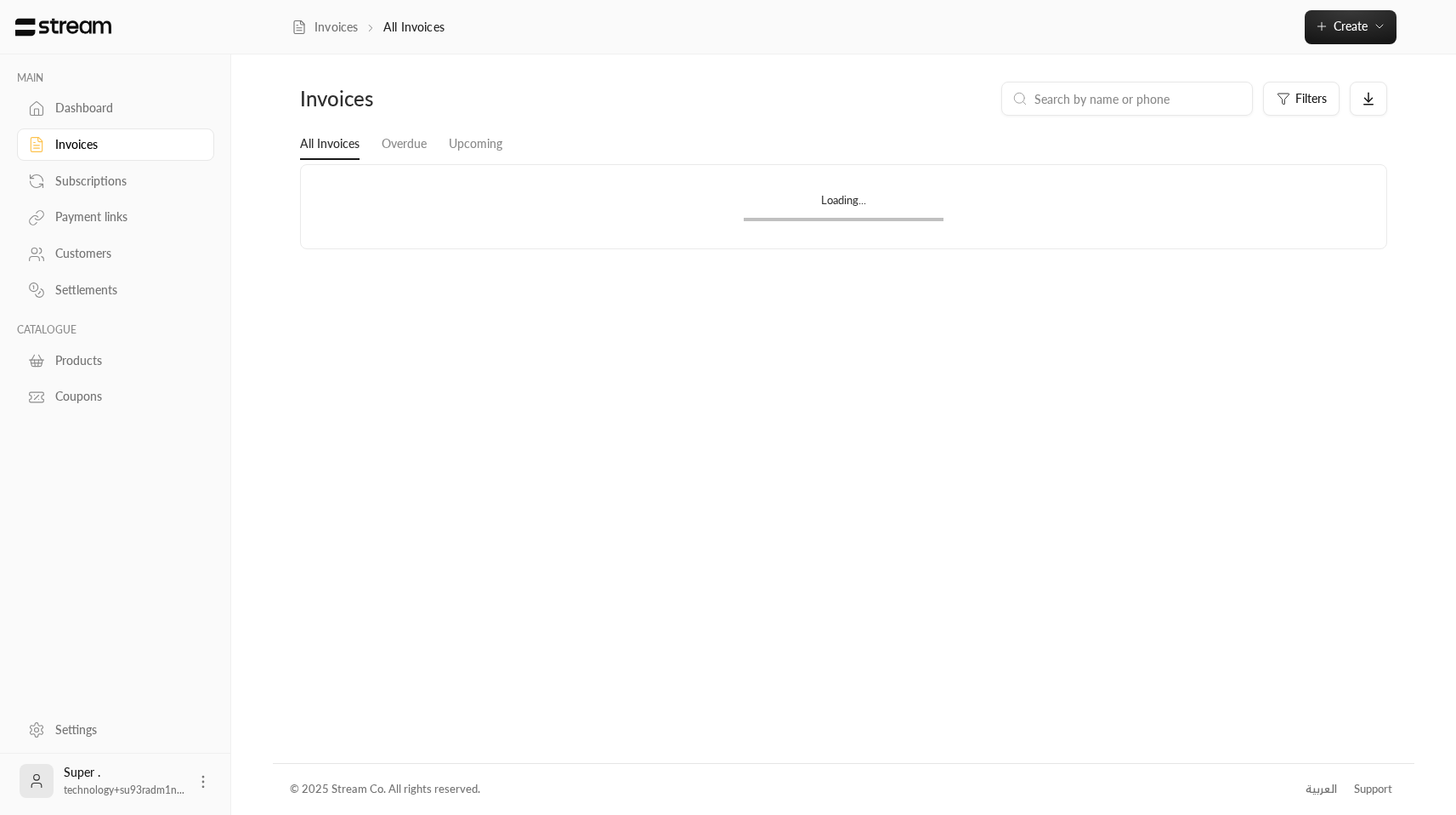
scroll to position [0, 0]
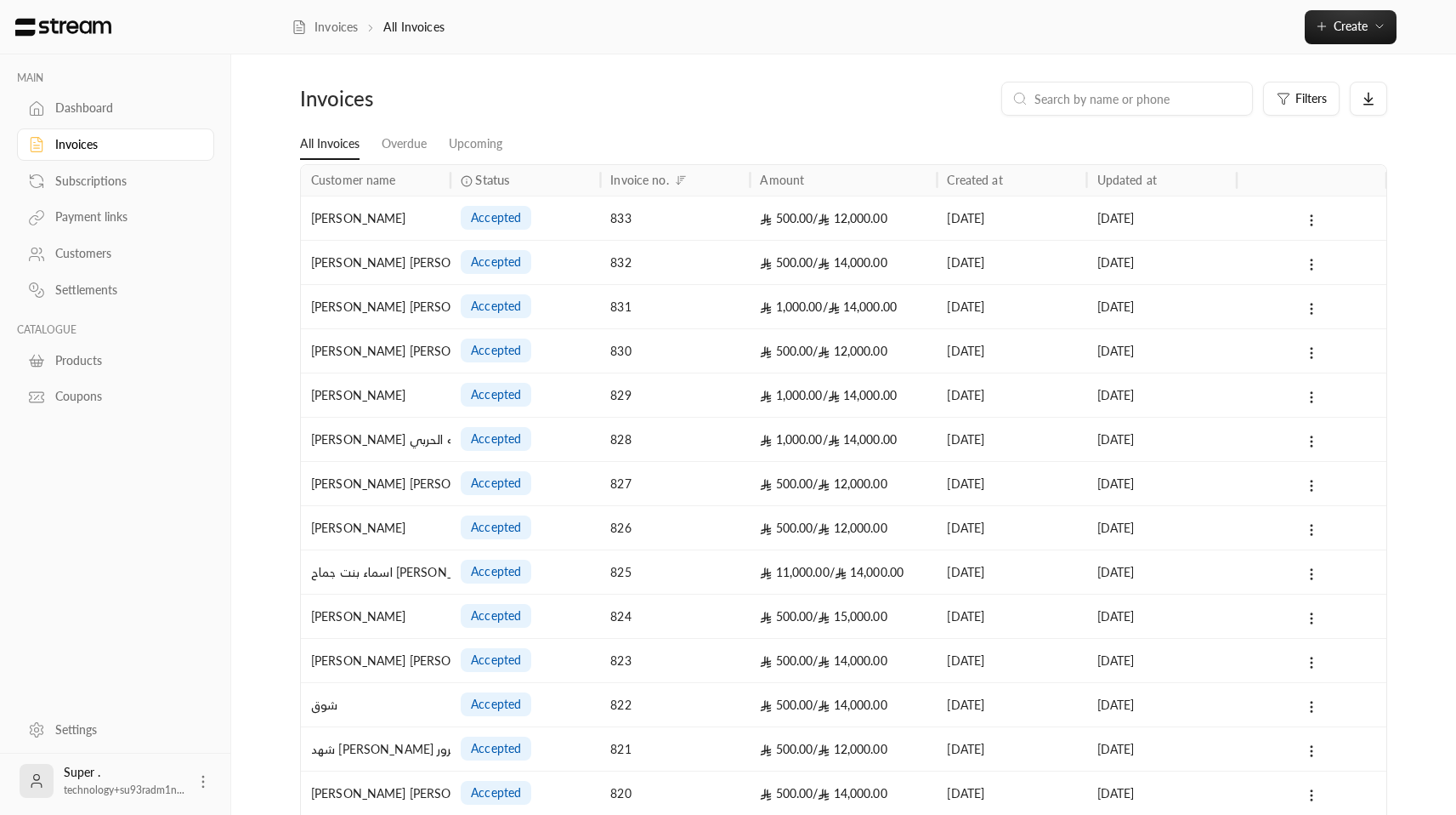
click at [797, 315] on div "1,000.00 / 14,000.00" at bounding box center [842, 307] width 167 height 44
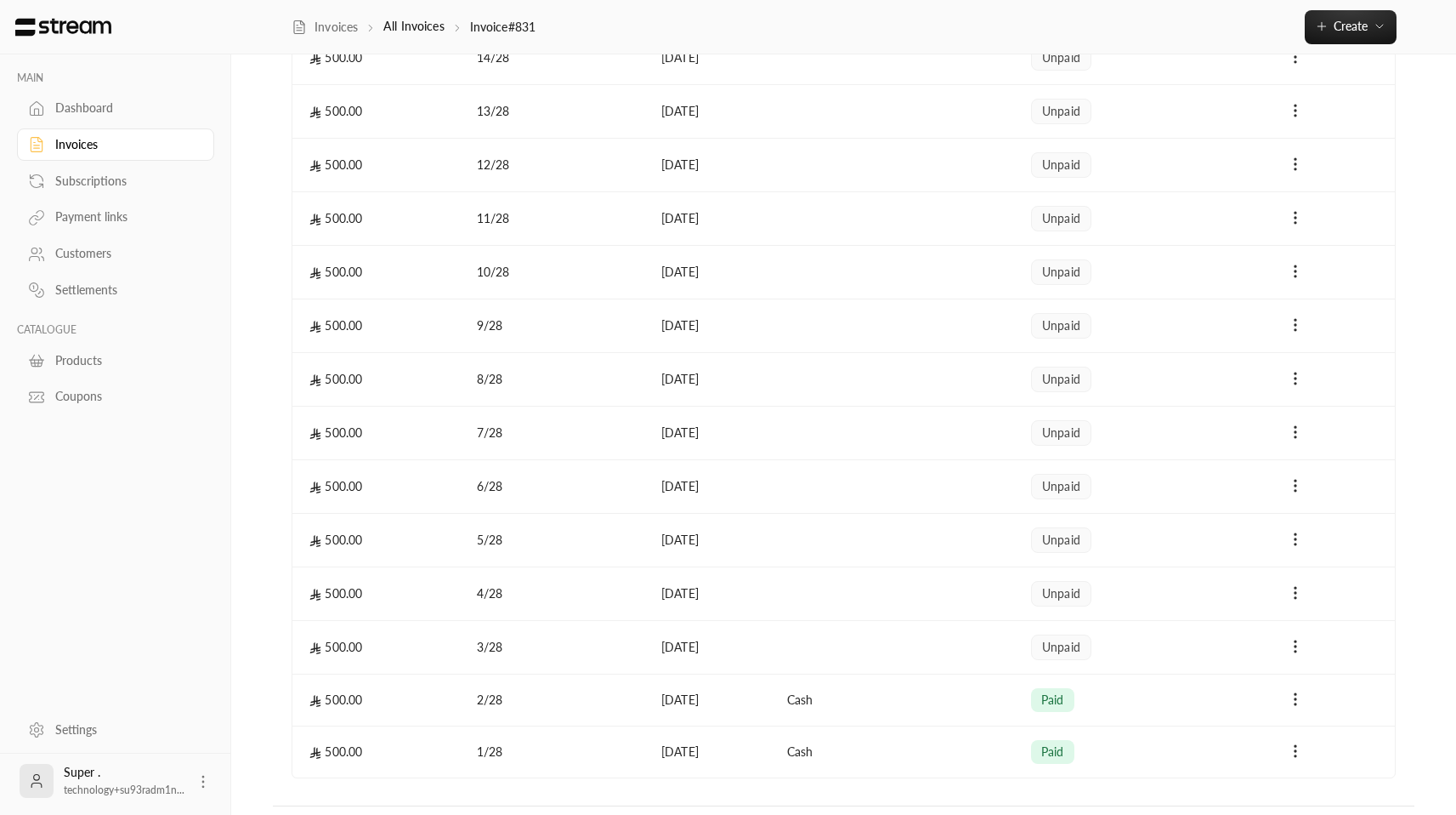
scroll to position [1282, 0]
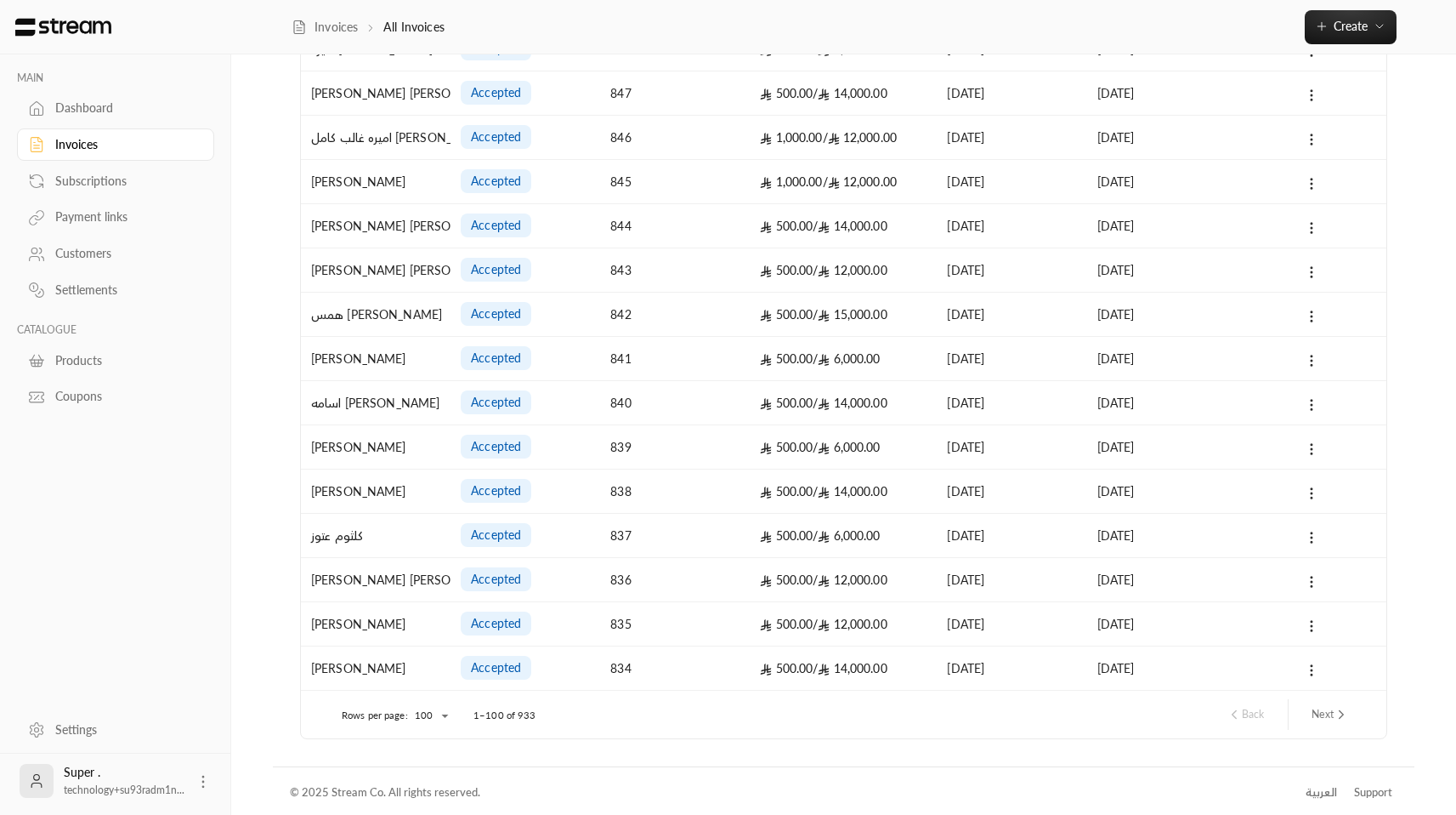
scroll to position [3930, 0]
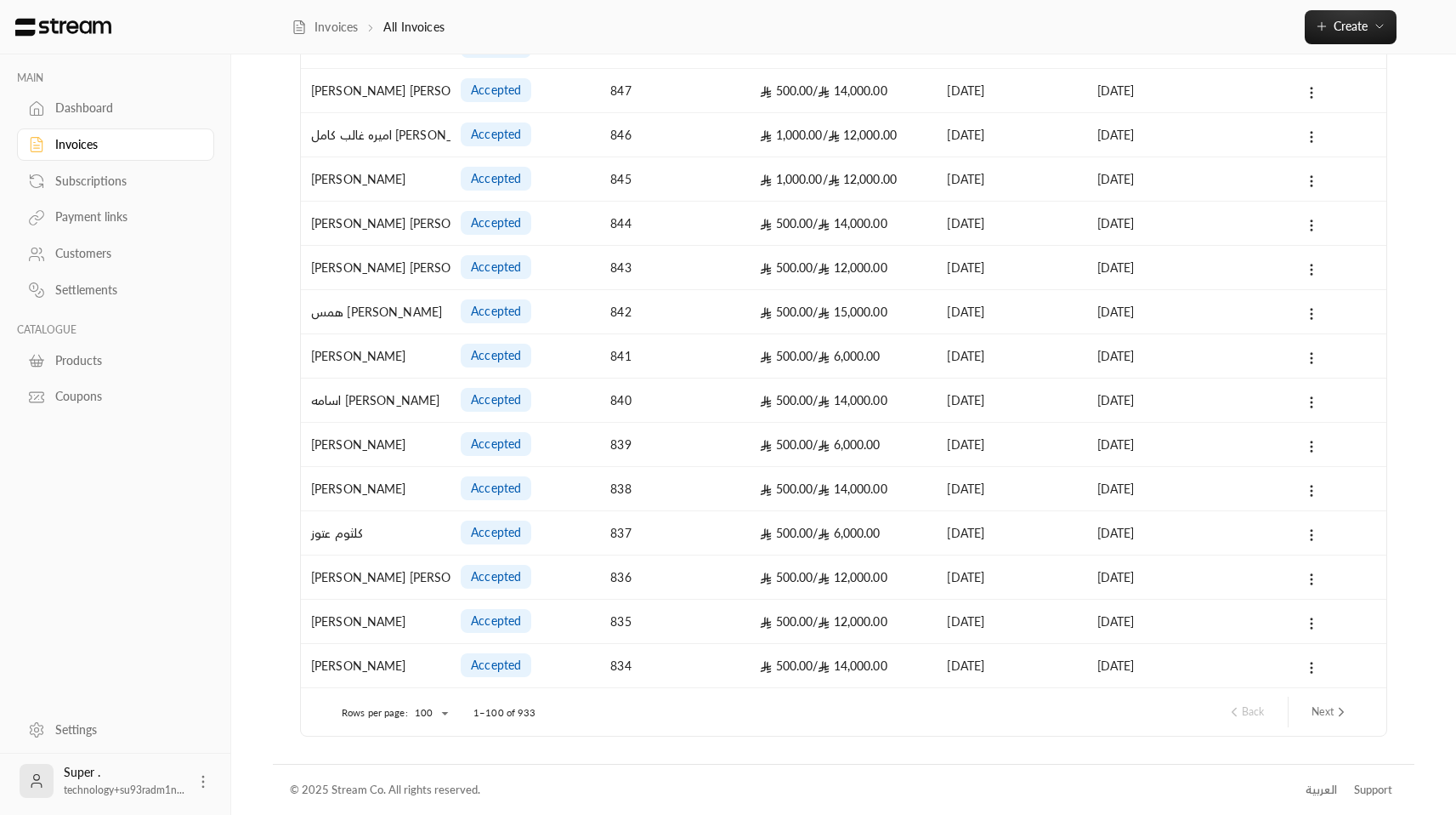
click at [1331, 717] on button "Next" at bounding box center [1330, 711] width 51 height 29
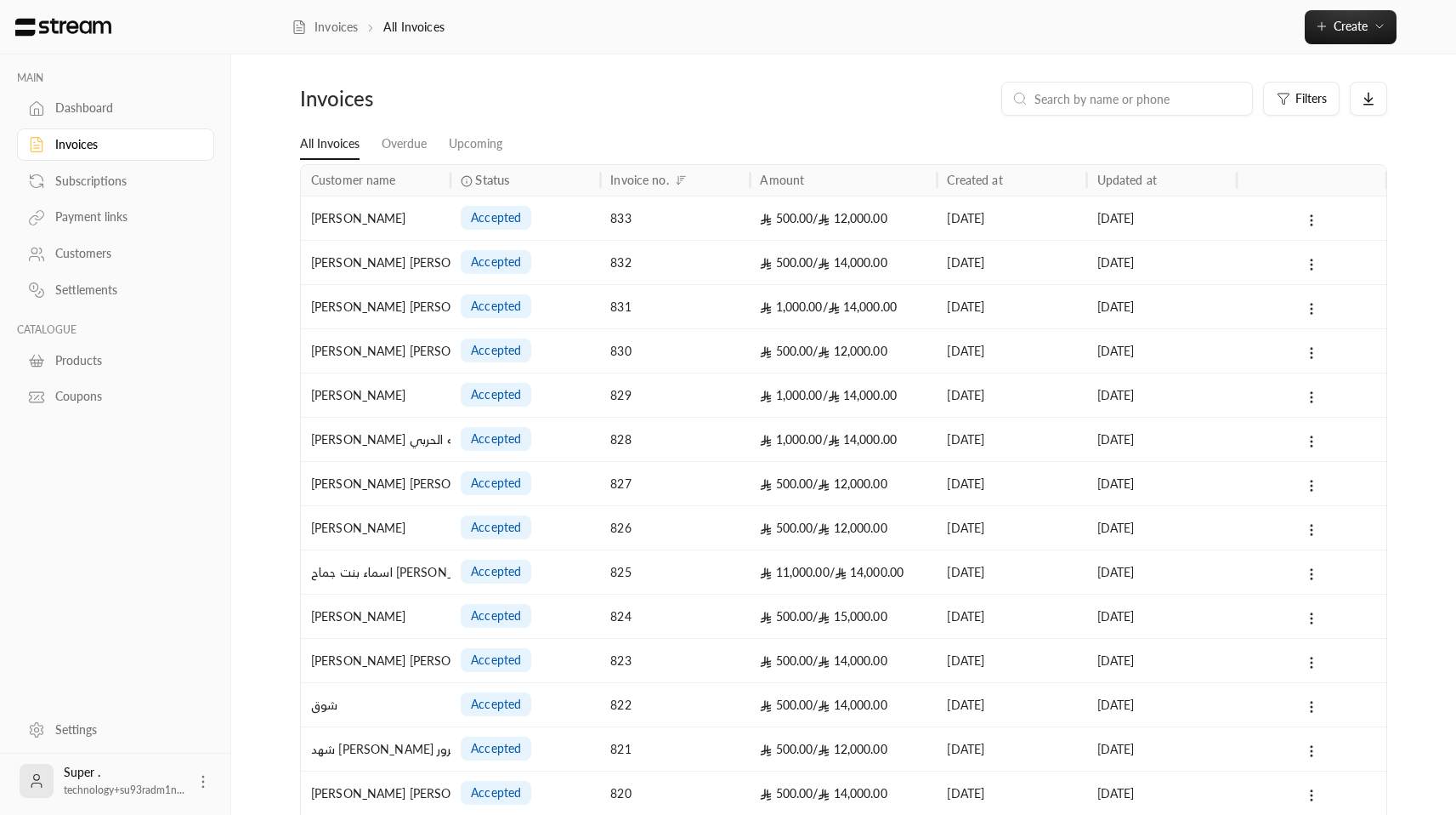
click at [822, 567] on span "11,000.00 /" at bounding box center [797, 571] width 74 height 14
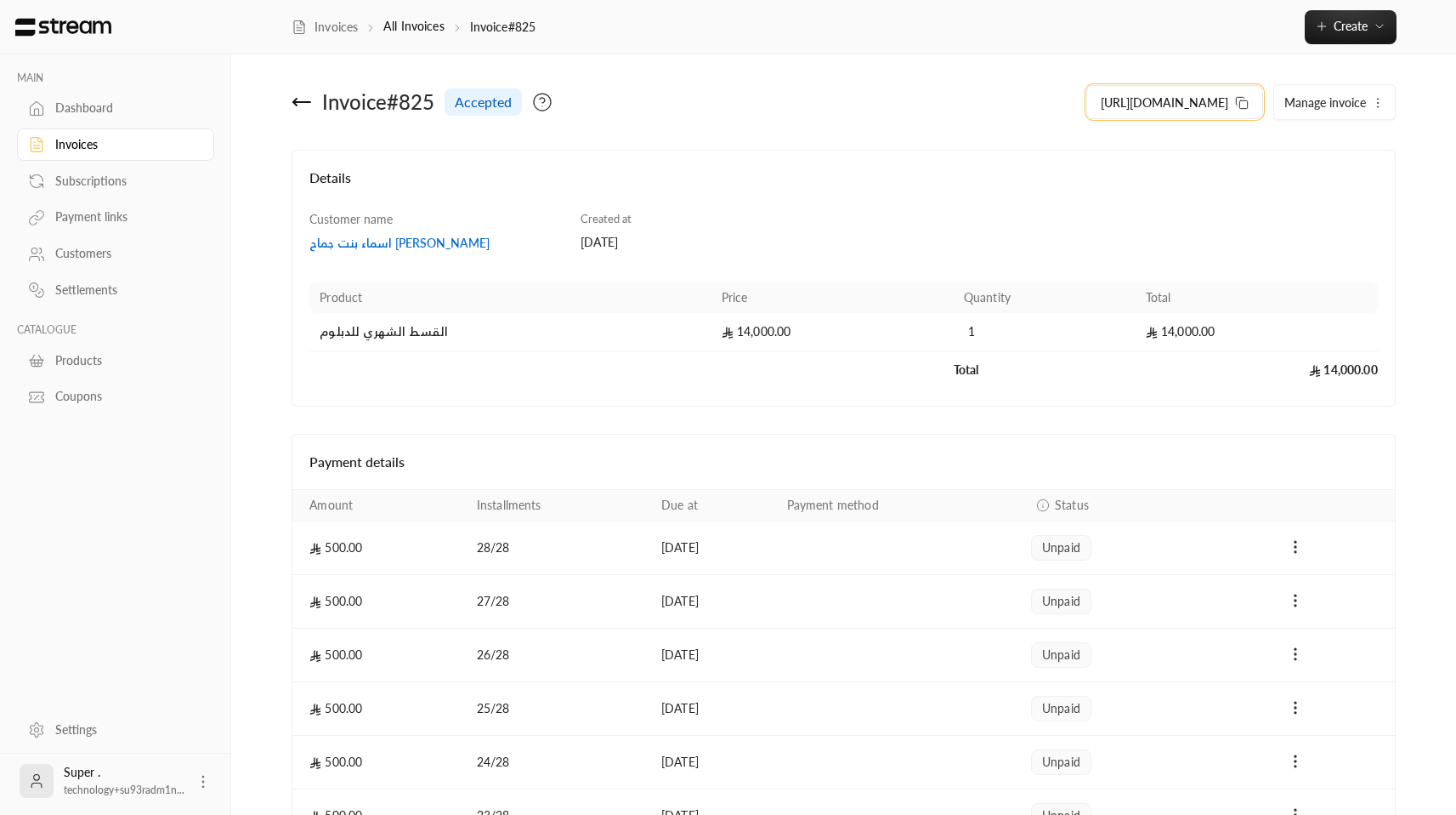
click at [1243, 100] on icon at bounding box center [1242, 103] width 13 height 13
click at [99, 133] on link "Invoices" at bounding box center [115, 145] width 197 height 33
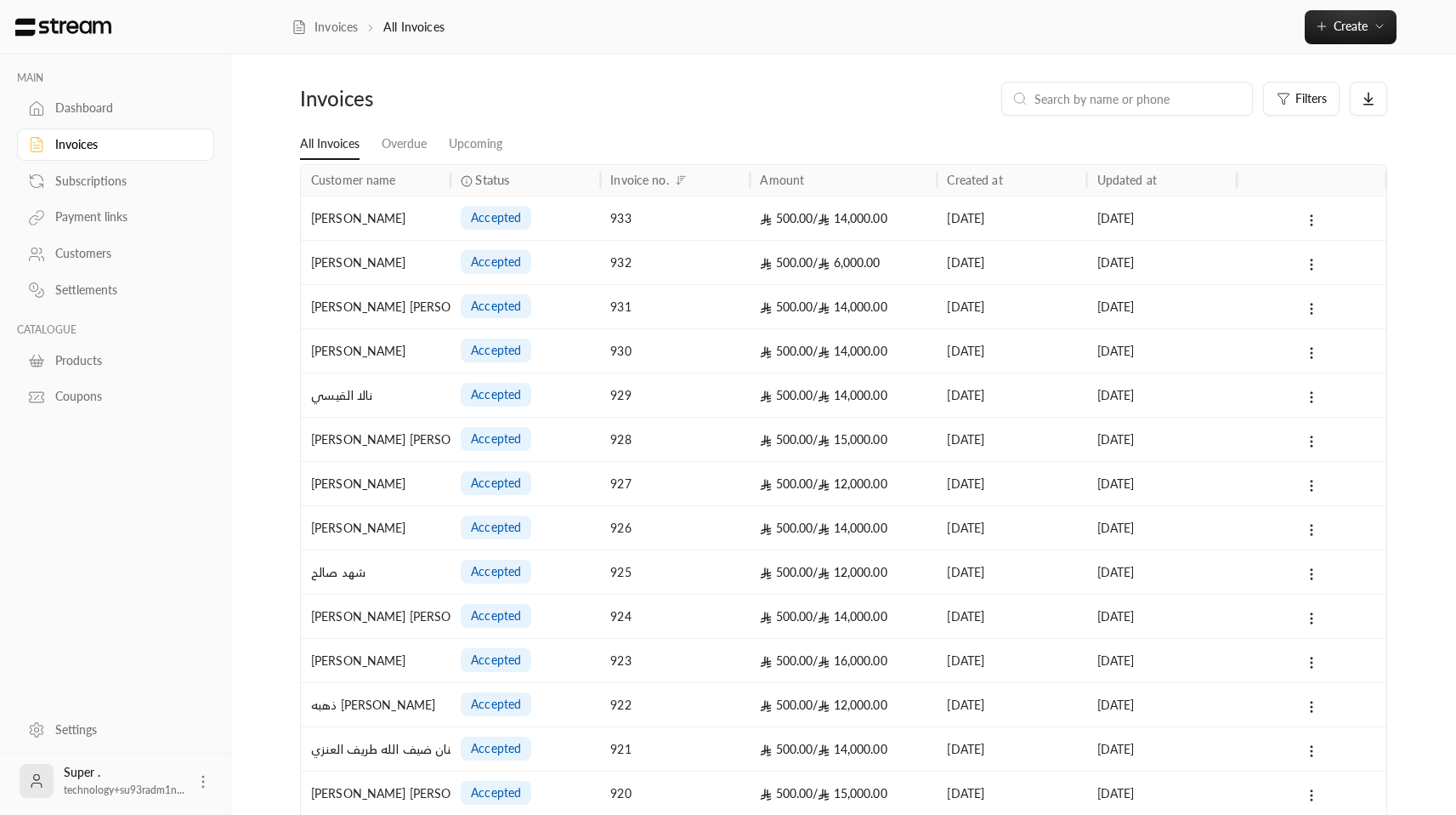
click at [1101, 108] on input at bounding box center [1138, 99] width 207 height 19
paste input "0f98004f-eb5f-44e4-ab3d-a9b1386e95b2"
type input "0f98004f-eb5f-44e4-ab3d-a9b1386e95b2"
click at [366, 203] on div "ريماس خالد المطيري" at bounding box center [376, 218] width 129 height 44
